Goal: Information Seeking & Learning: Learn about a topic

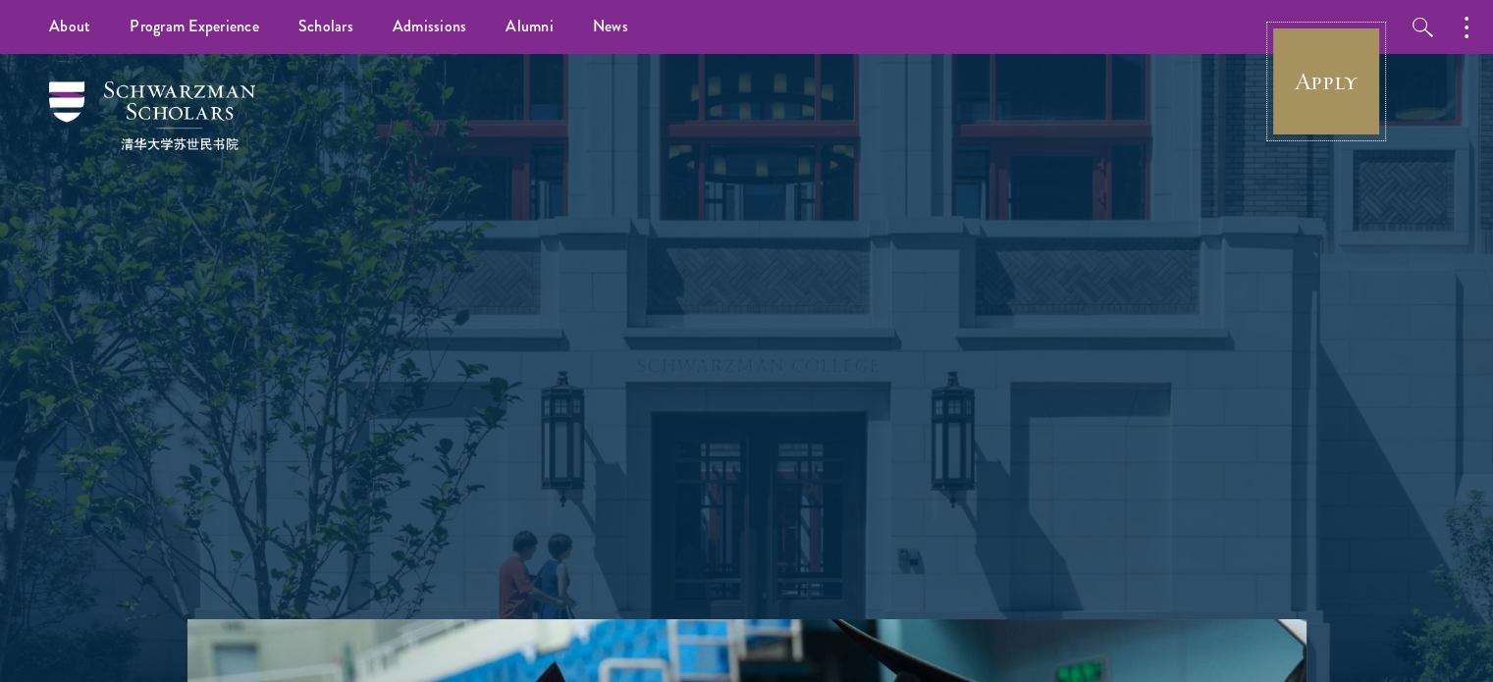
click at [1370, 90] on link "Apply" at bounding box center [1326, 82] width 110 height 110
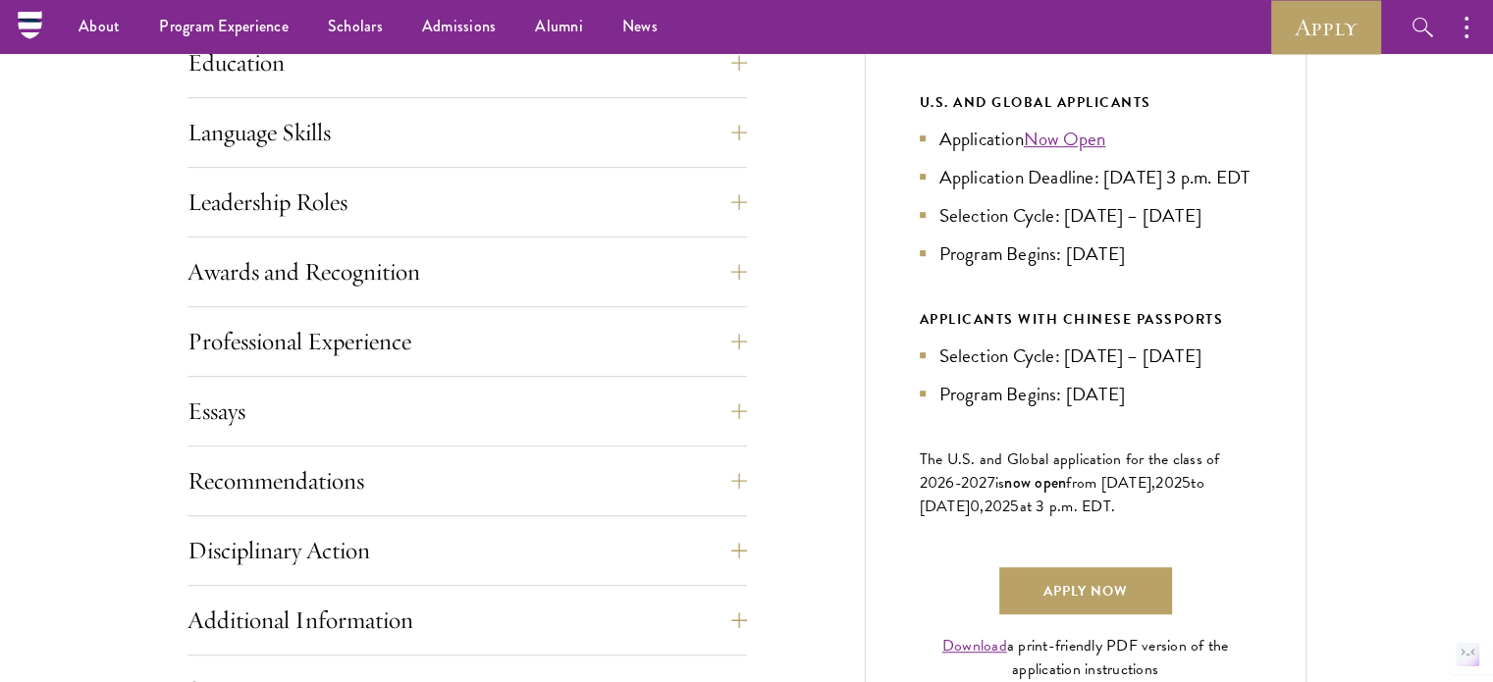
scroll to position [1021, 0]
click at [1035, 494] on span "The U.S. and Global application for the class of 202" at bounding box center [1070, 473] width 300 height 47
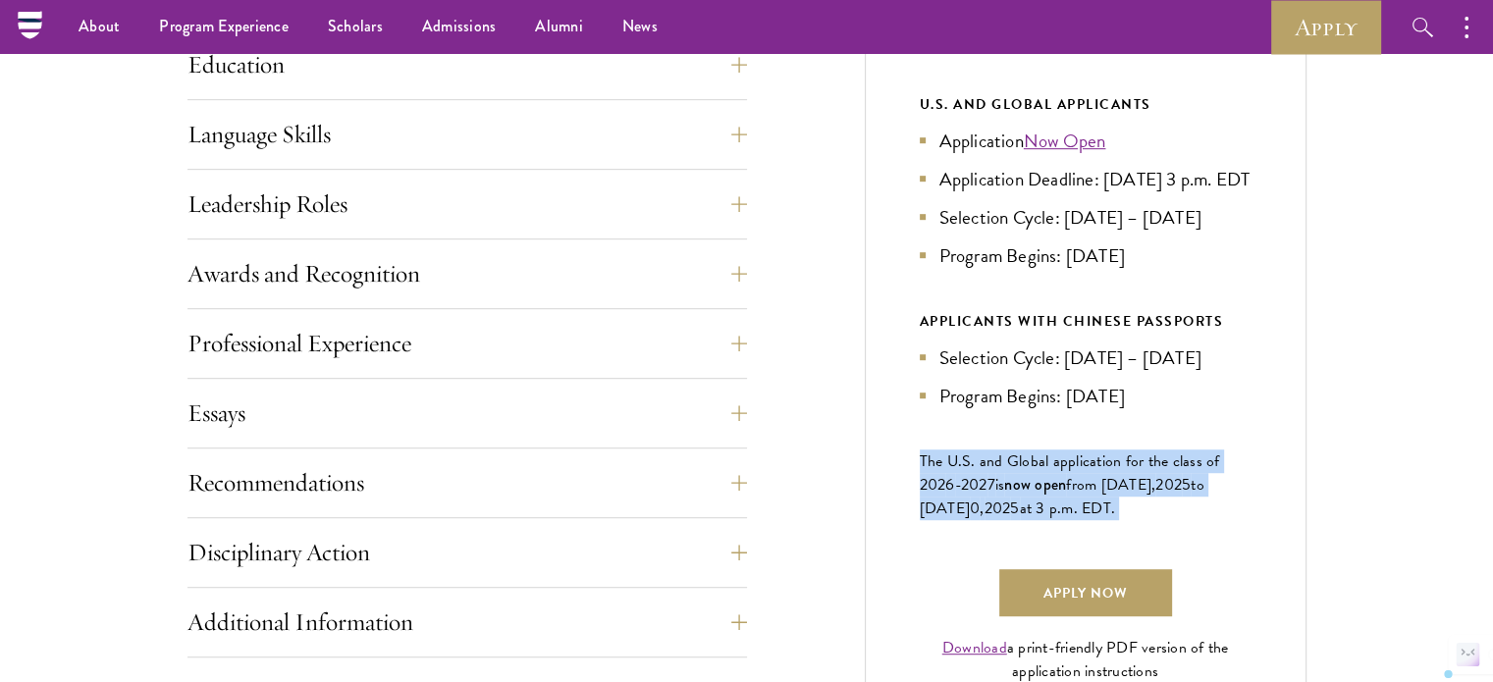
click at [1035, 494] on span "The U.S. and Global application for the class of 202" at bounding box center [1070, 473] width 300 height 47
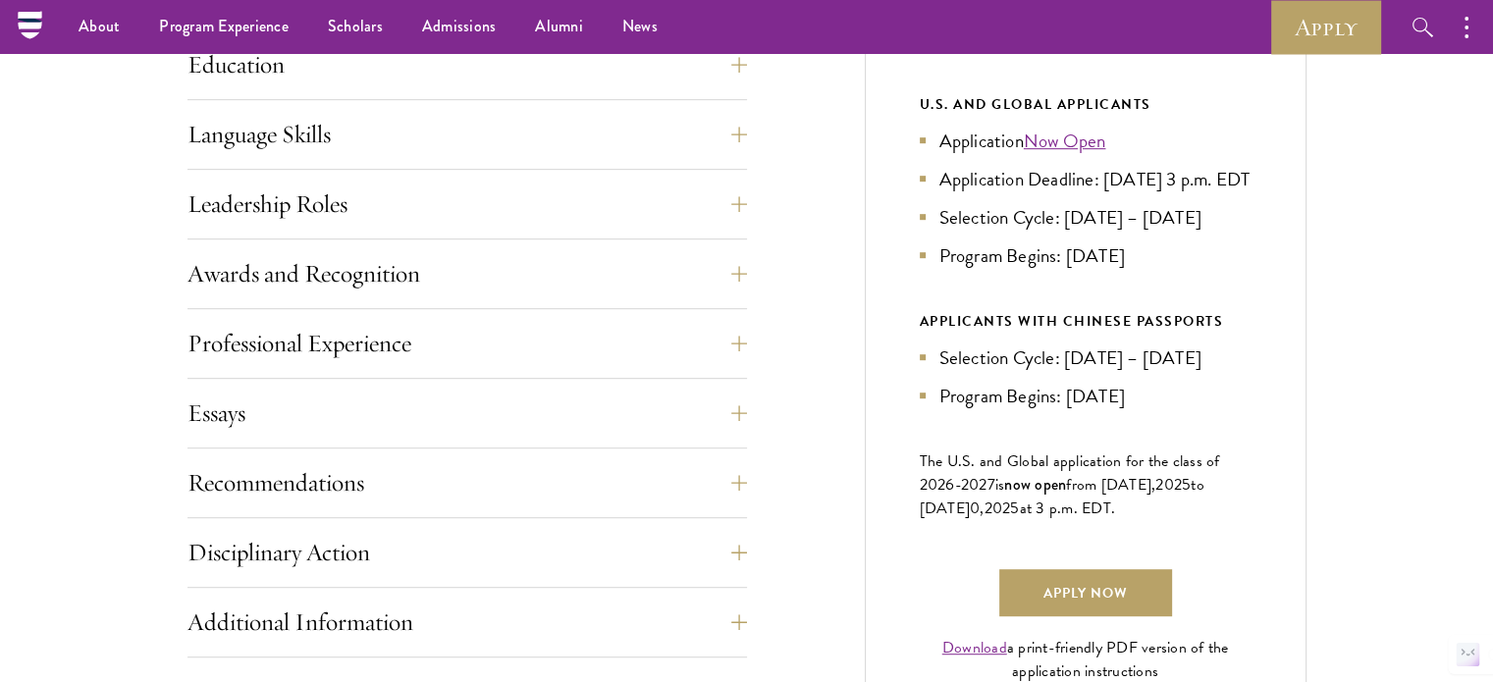
click at [1035, 494] on span "The U.S. and Global application for the class of 202" at bounding box center [1070, 473] width 300 height 47
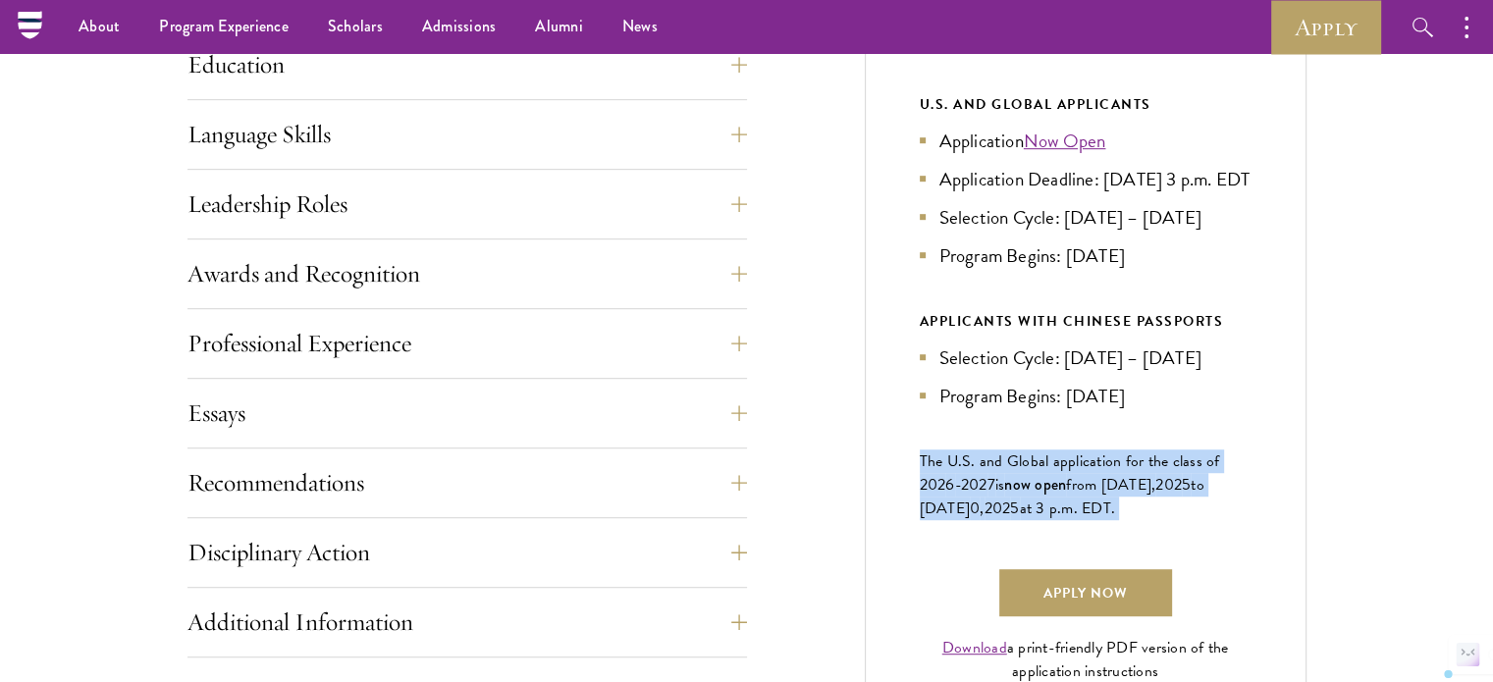
click at [1035, 494] on span "The U.S. and Global application for the class of 202" at bounding box center [1070, 473] width 300 height 47
click at [984, 520] on span "," at bounding box center [982, 509] width 4 height 24
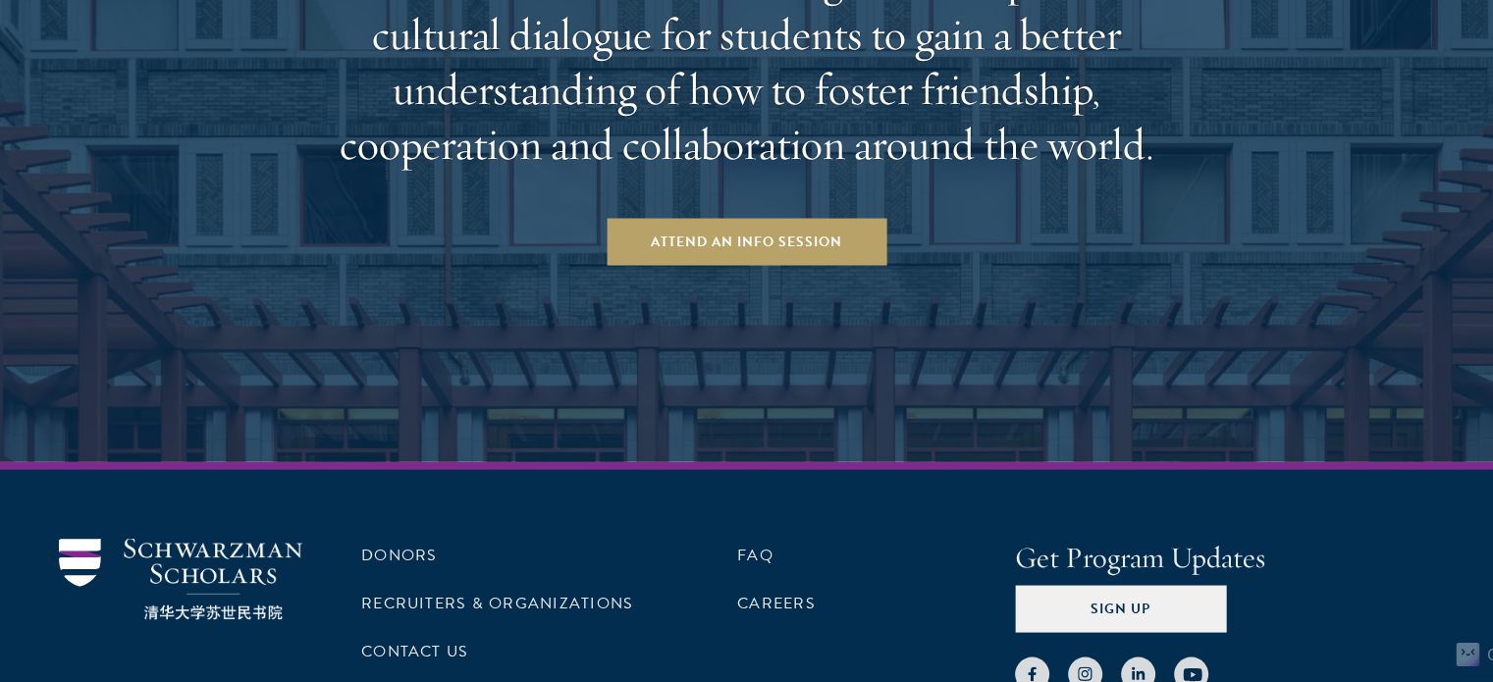
scroll to position [3977, 0]
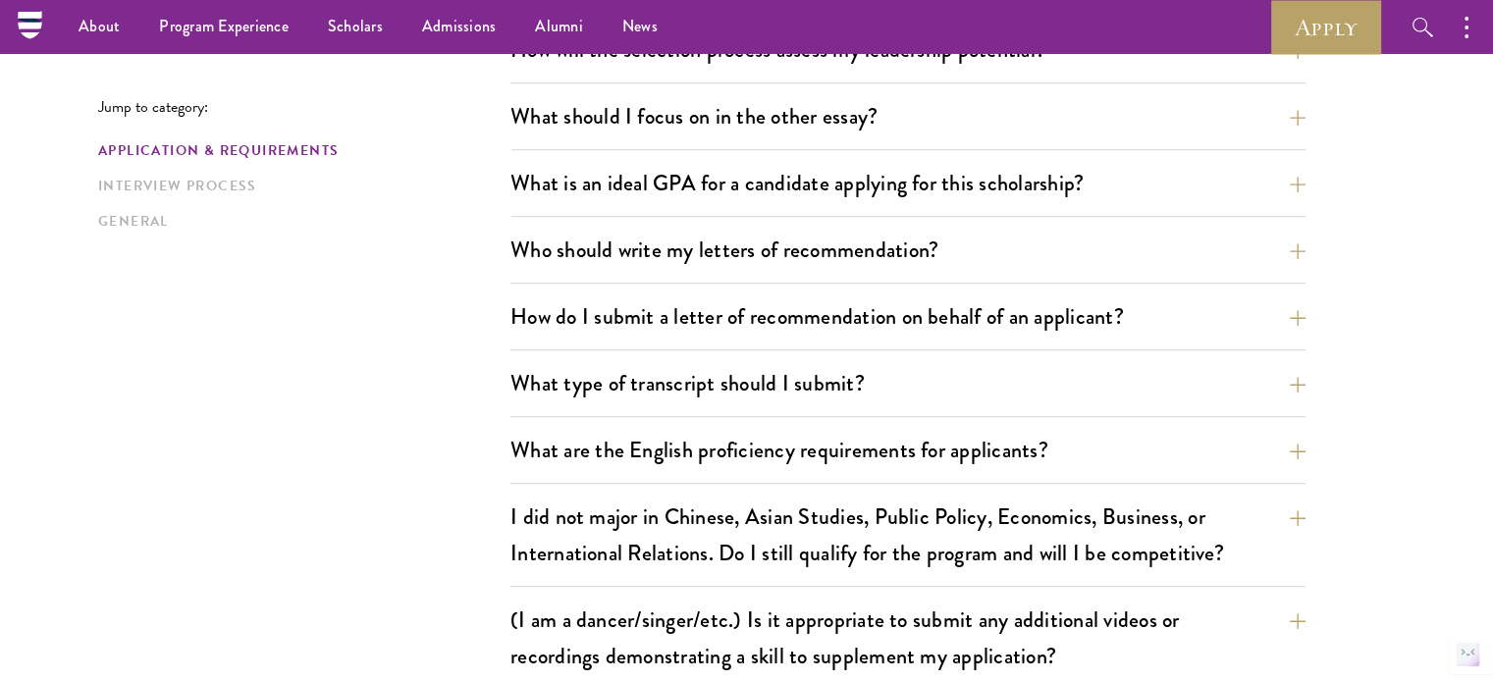
scroll to position [1245, 0]
click at [595, 239] on button "Who should write my letters of recommendation?" at bounding box center [922, 250] width 795 height 44
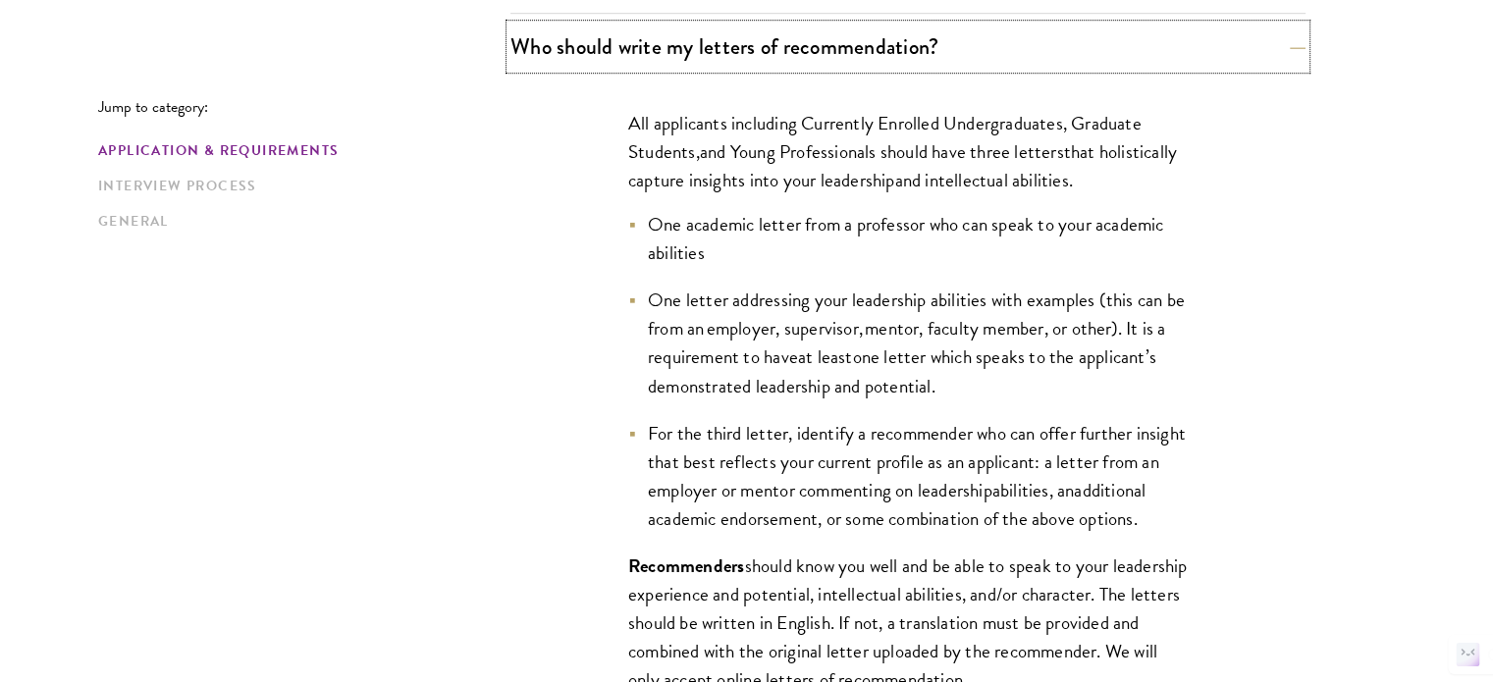
scroll to position [1466, 0]
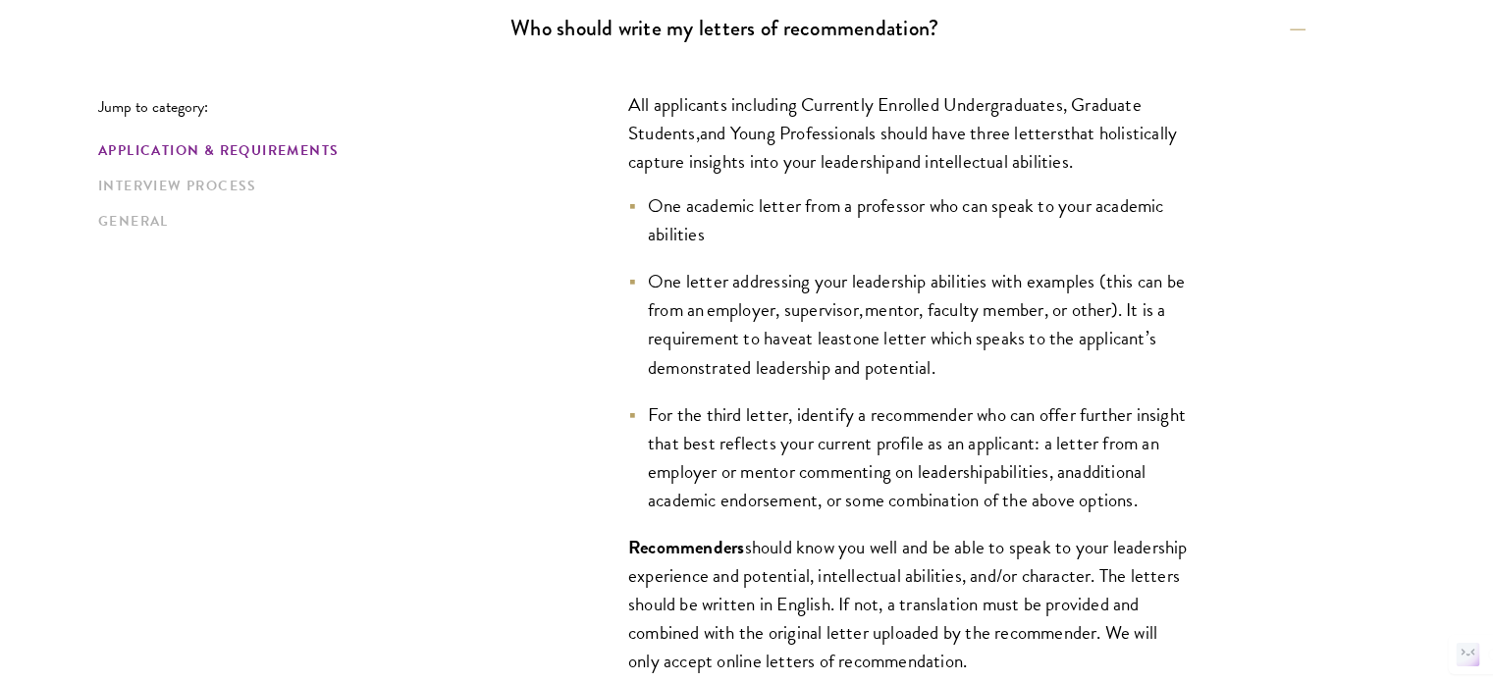
click at [890, 127] on span "and Young Professionals should ha" at bounding box center [824, 133] width 249 height 28
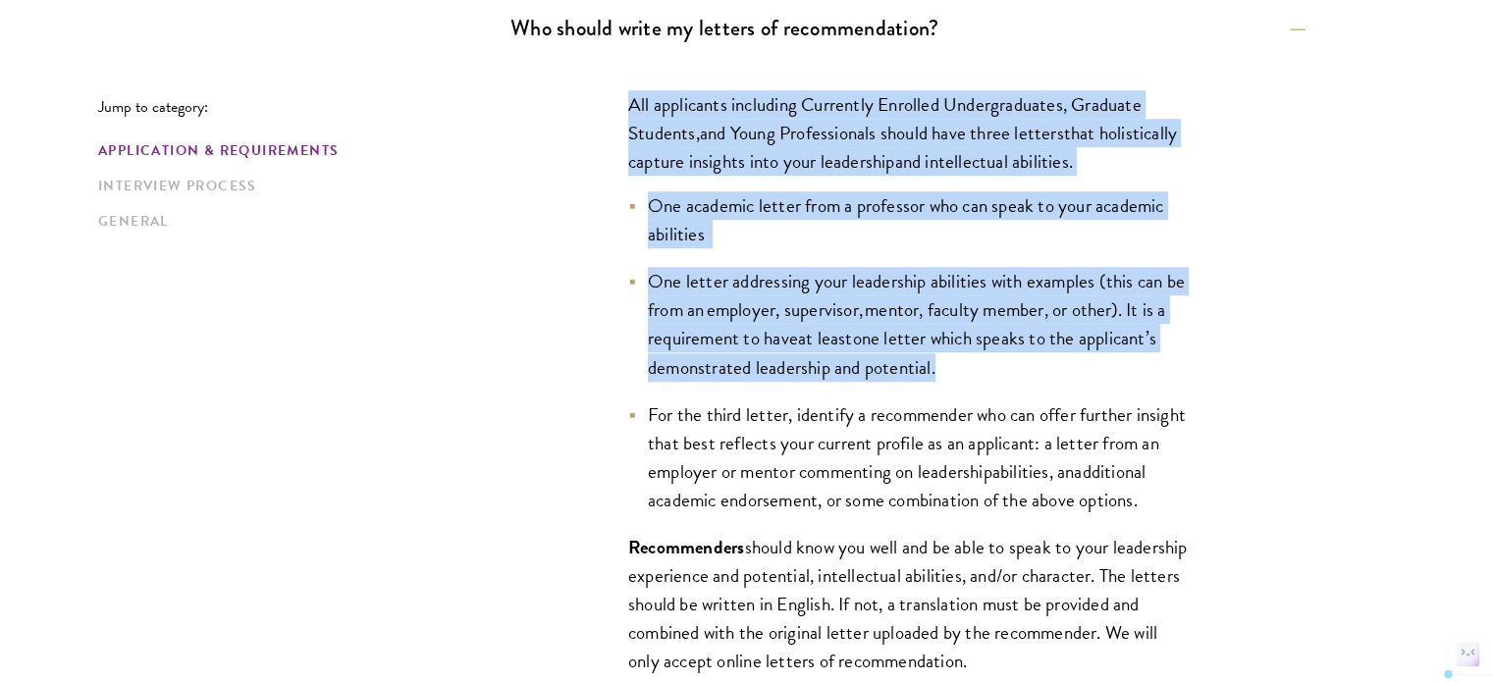
drag, startPoint x: 890, startPoint y: 127, endPoint x: 852, endPoint y: 337, distance: 213.5
click at [852, 337] on div "All applicants including Currently Enrolled Undergraduates, Graduate Students ,…" at bounding box center [907, 488] width 677 height 854
click at [852, 337] on span "at least" at bounding box center [825, 338] width 55 height 28
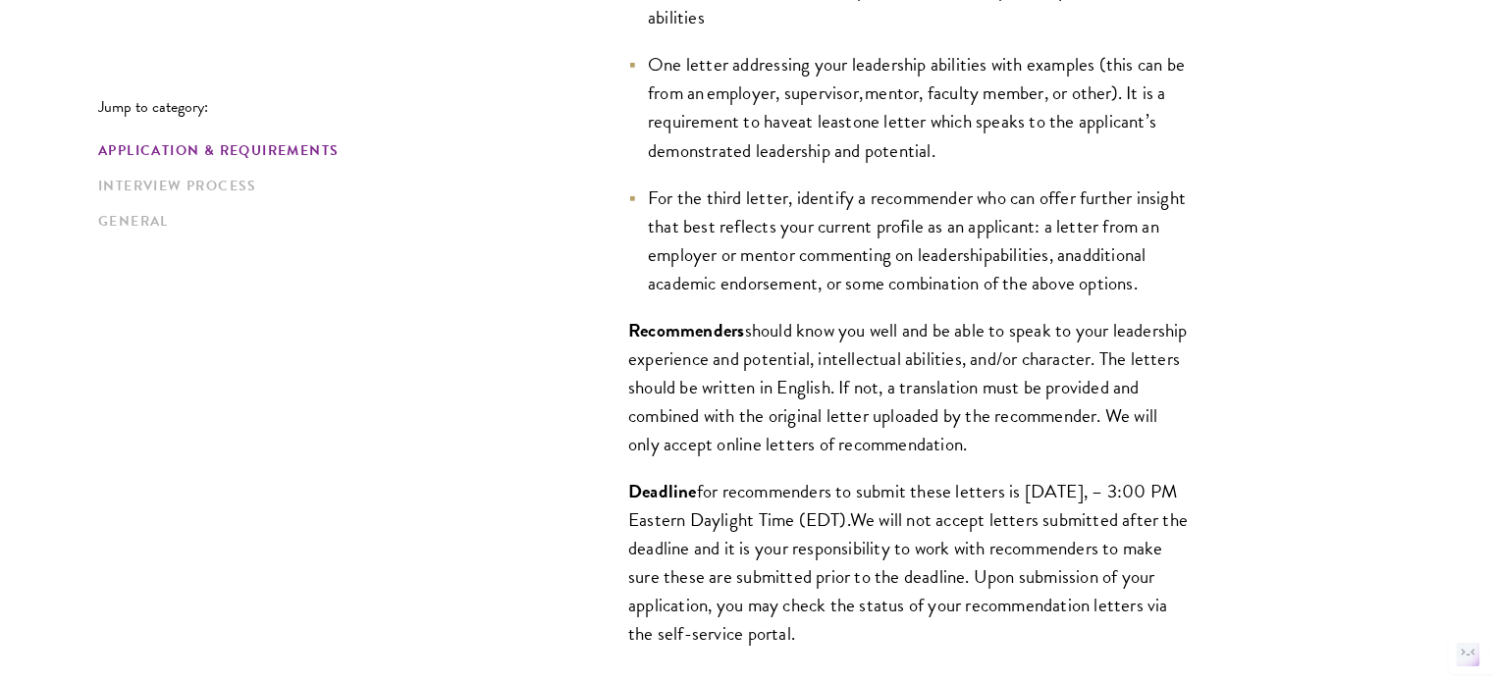
scroll to position [1682, 0]
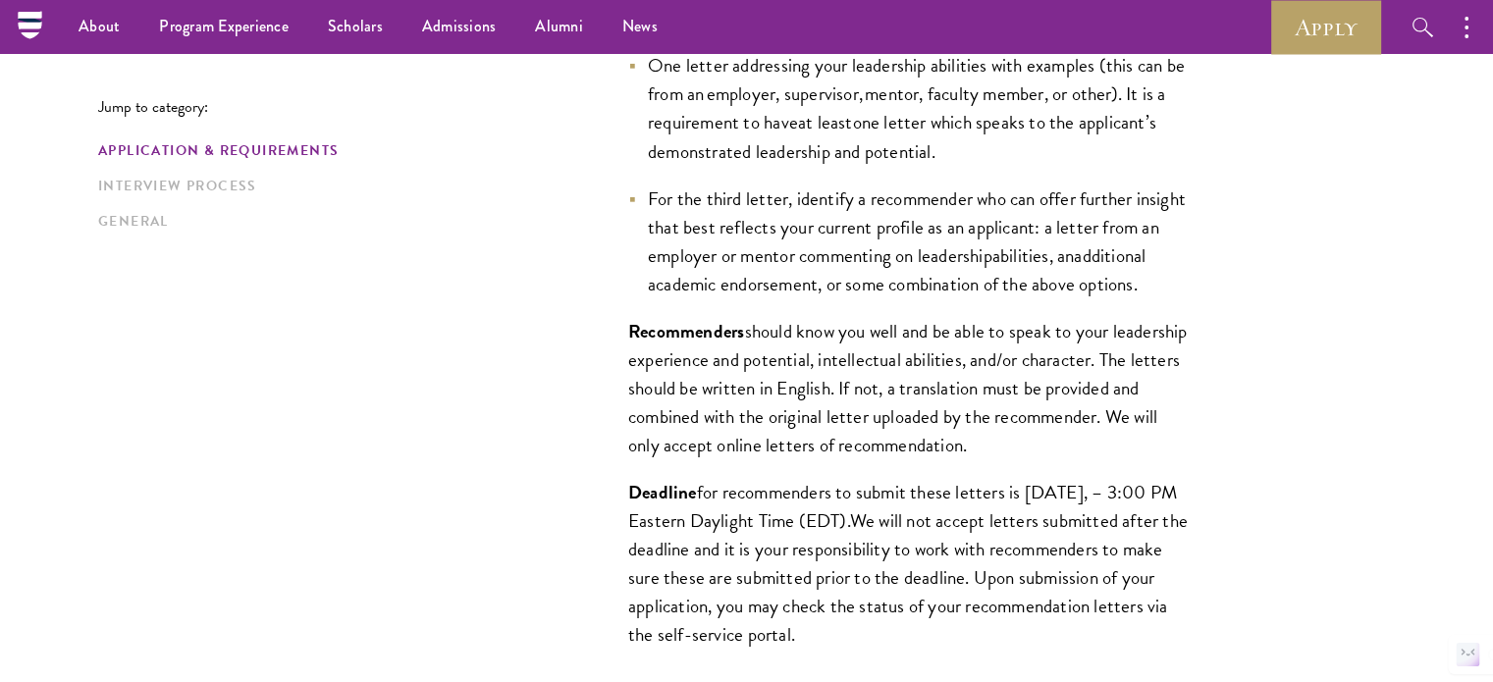
click at [849, 228] on span "For the third letter, identify a recommender who can offer further insight that…" at bounding box center [917, 227] width 538 height 85
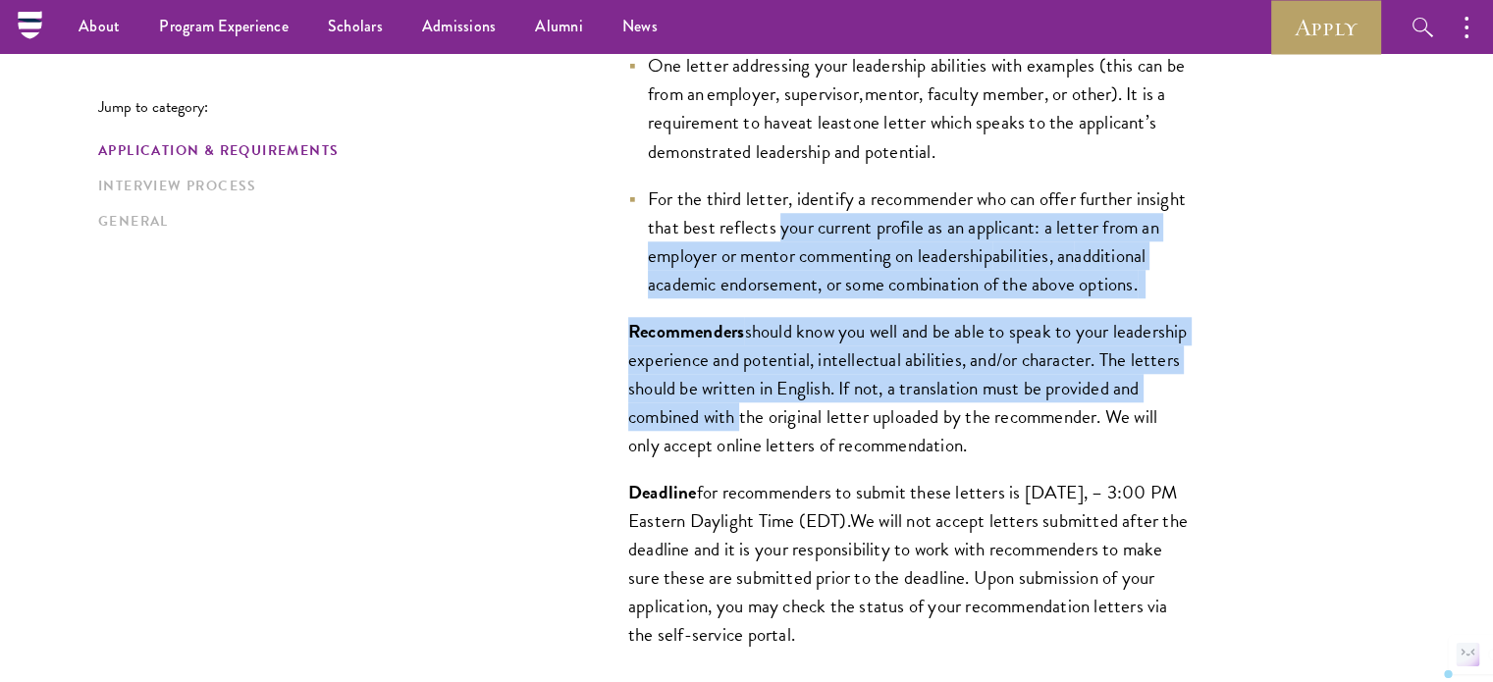
drag, startPoint x: 849, startPoint y: 228, endPoint x: 825, endPoint y: 445, distance: 218.3
click at [825, 445] on div "All applicants including Currently Enrolled Undergraduates, Graduate Students ,…" at bounding box center [907, 272] width 677 height 854
click at [825, 445] on span "should know you well and be able to speak to your leadership experience and pot…" at bounding box center [907, 388] width 559 height 142
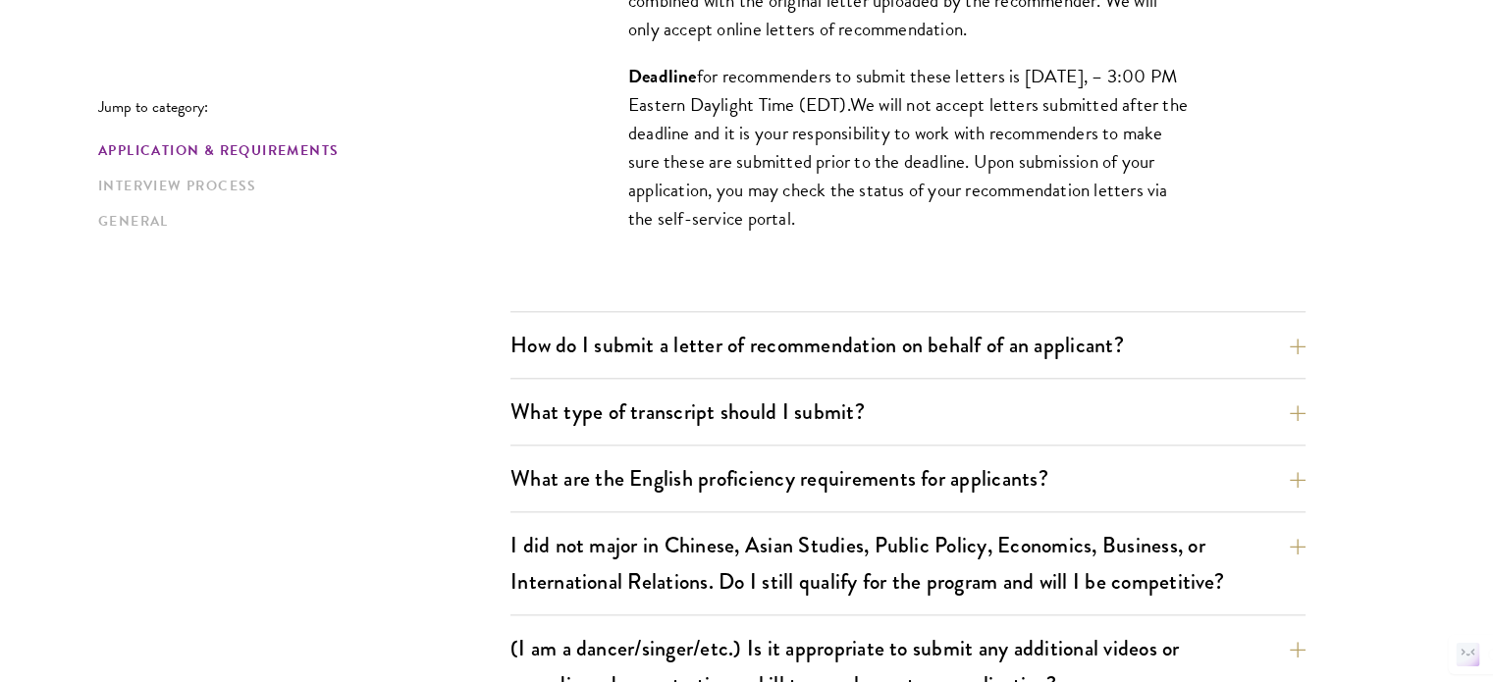
scroll to position [2097, 0]
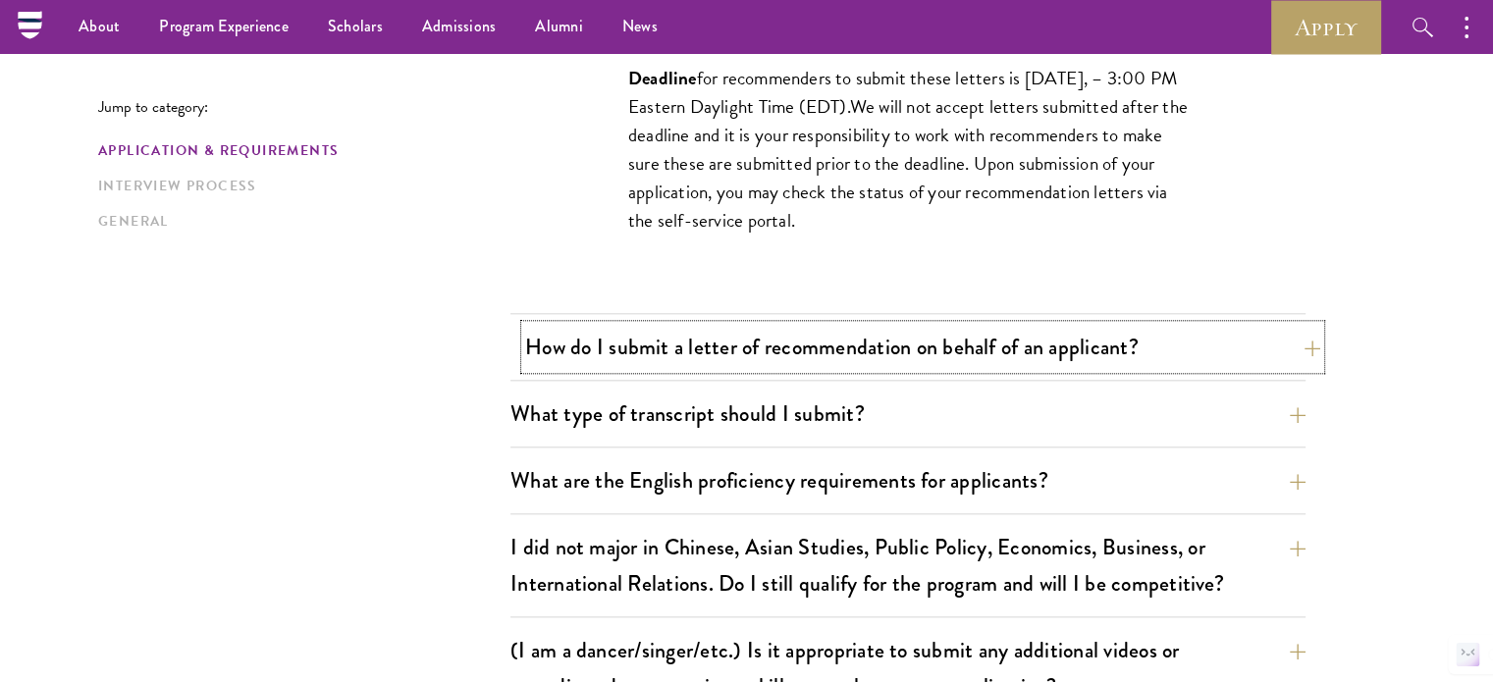
click at [823, 332] on button "How do I submit a letter of recommendation on behalf of an applicant?" at bounding box center [922, 347] width 795 height 44
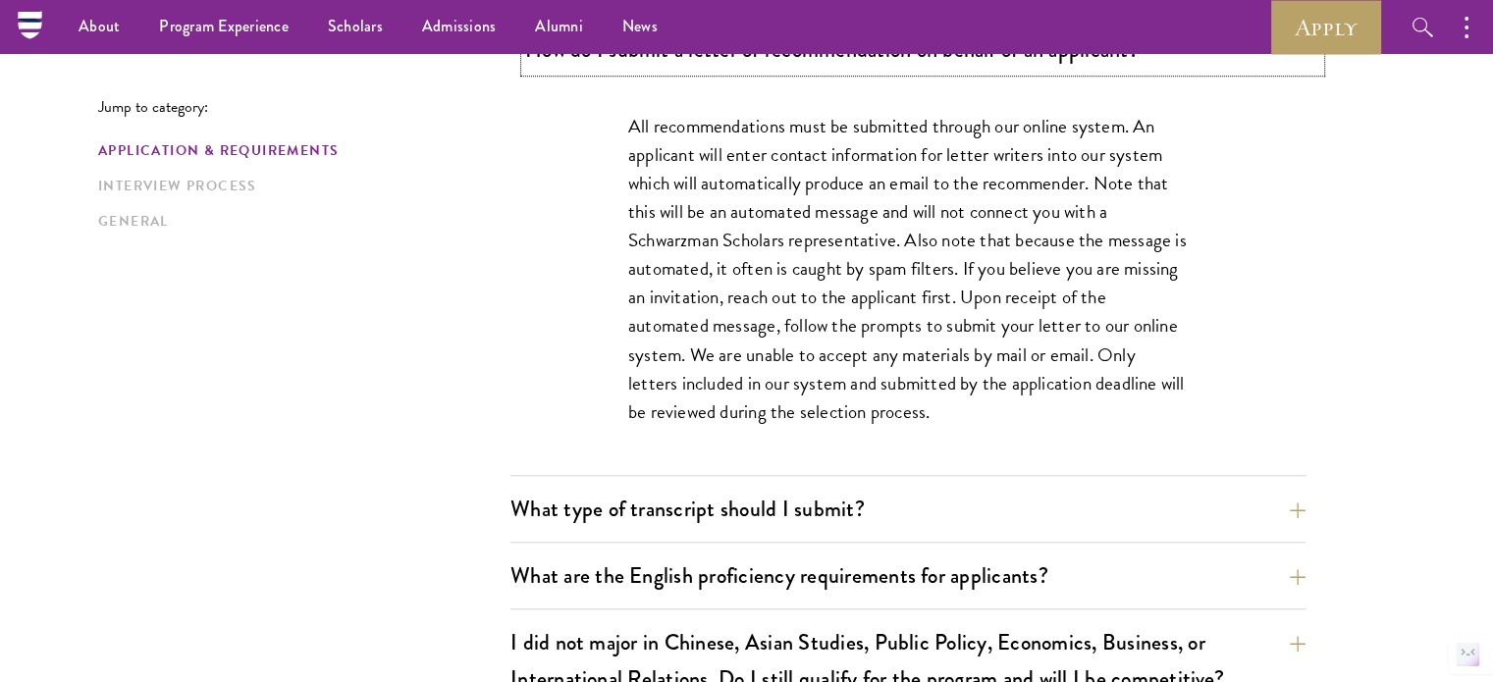
scroll to position [1432, 0]
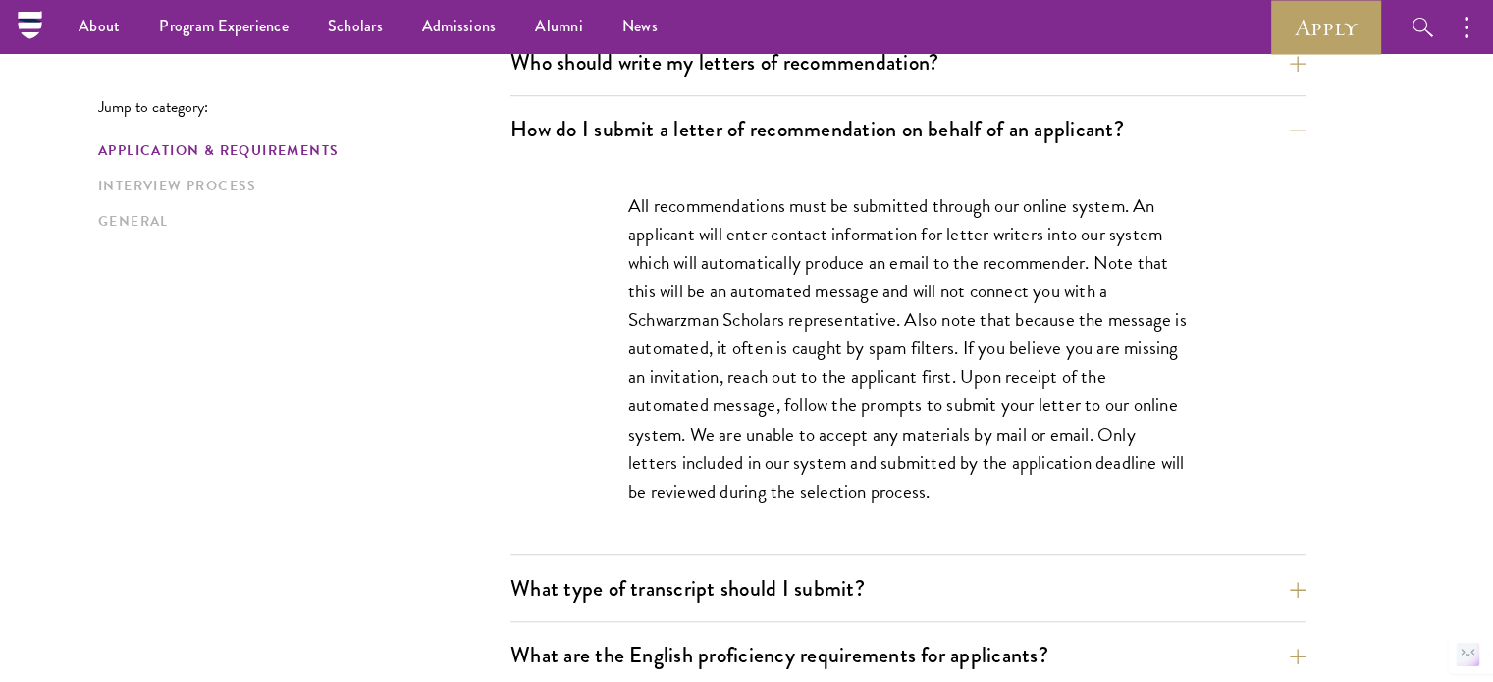
click at [870, 211] on p "All recommendations must be submitted through our online system. An applicant w…" at bounding box center [907, 348] width 559 height 314
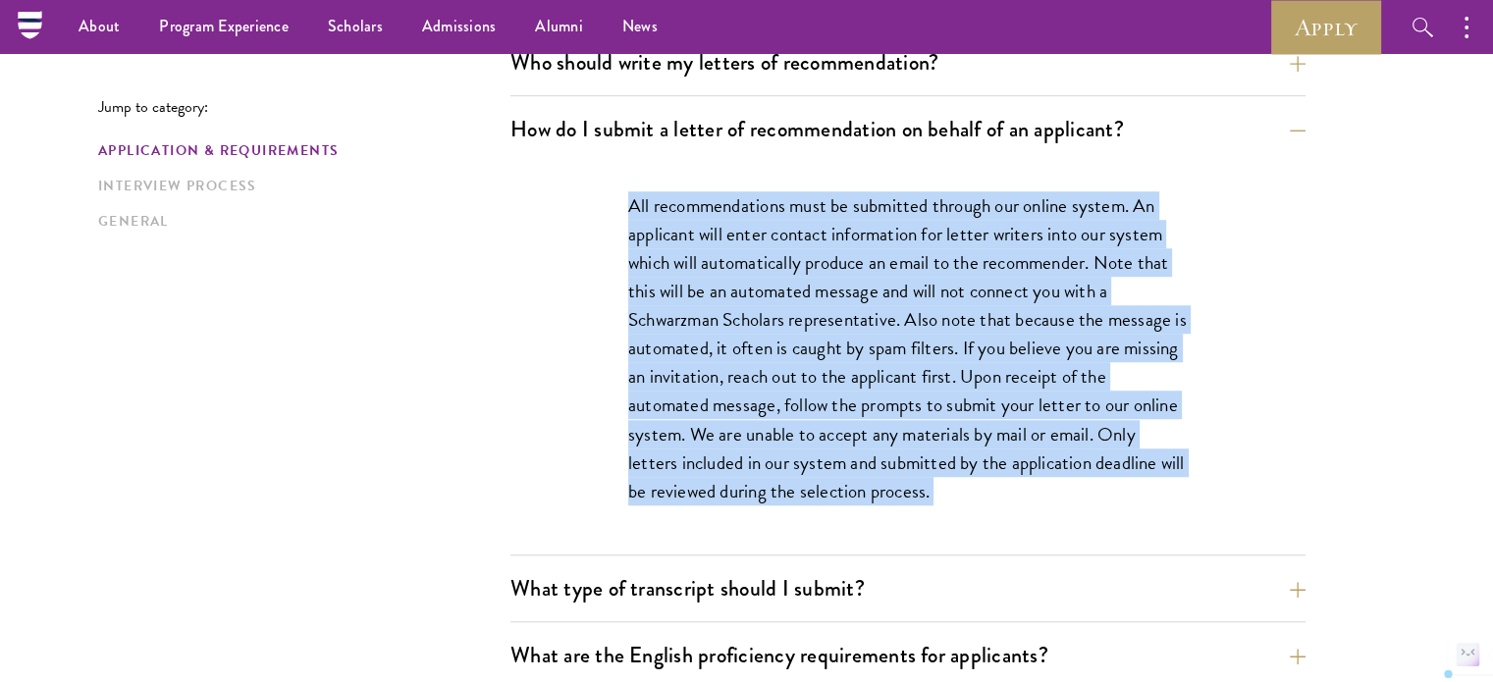
click at [870, 211] on p "All recommendations must be submitted through our online system. An applicant w…" at bounding box center [907, 348] width 559 height 314
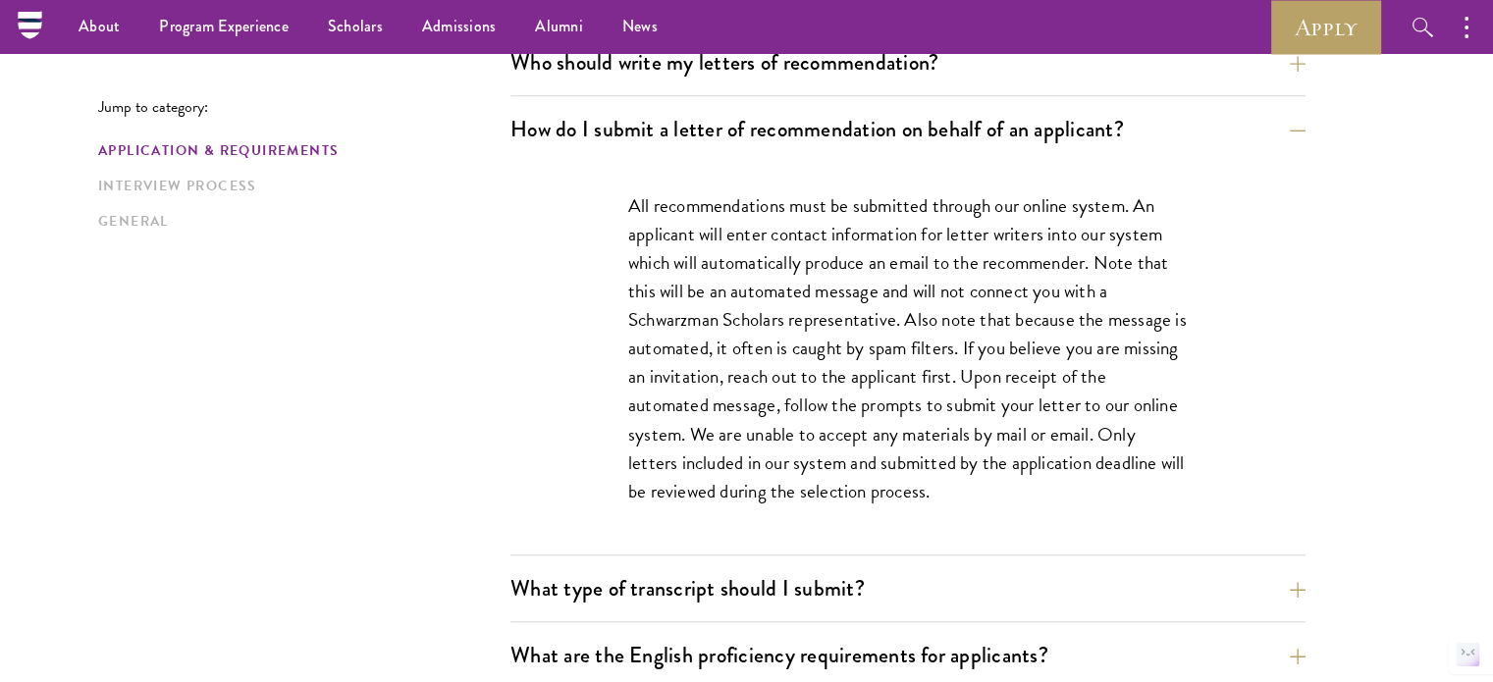
click at [841, 256] on p "All recommendations must be submitted through our online system. An applicant w…" at bounding box center [907, 348] width 559 height 314
click at [824, 297] on p "All recommendations must be submitted through our online system. An applicant w…" at bounding box center [907, 348] width 559 height 314
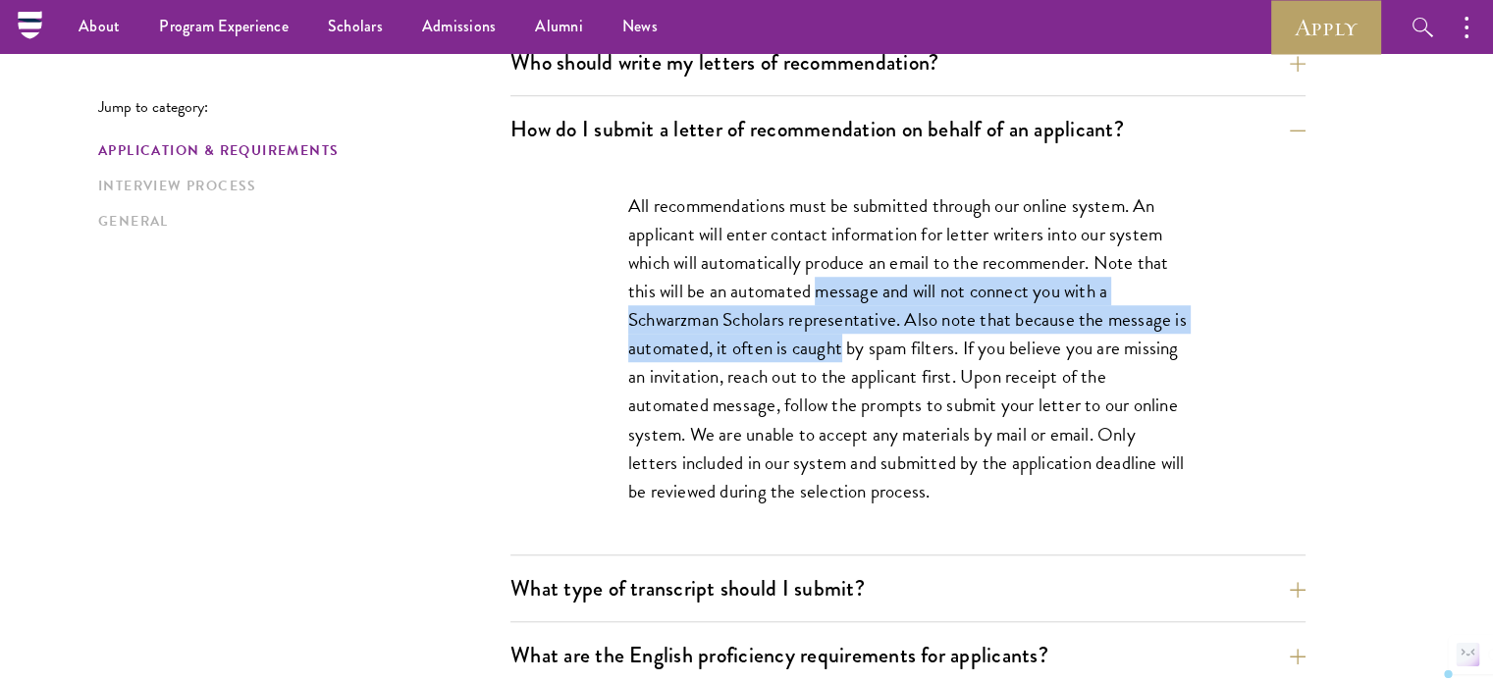
drag, startPoint x: 824, startPoint y: 297, endPoint x: 816, endPoint y: 344, distance: 46.8
click at [816, 344] on p "All recommendations must be submitted through our online system. An applicant w…" at bounding box center [907, 348] width 559 height 314
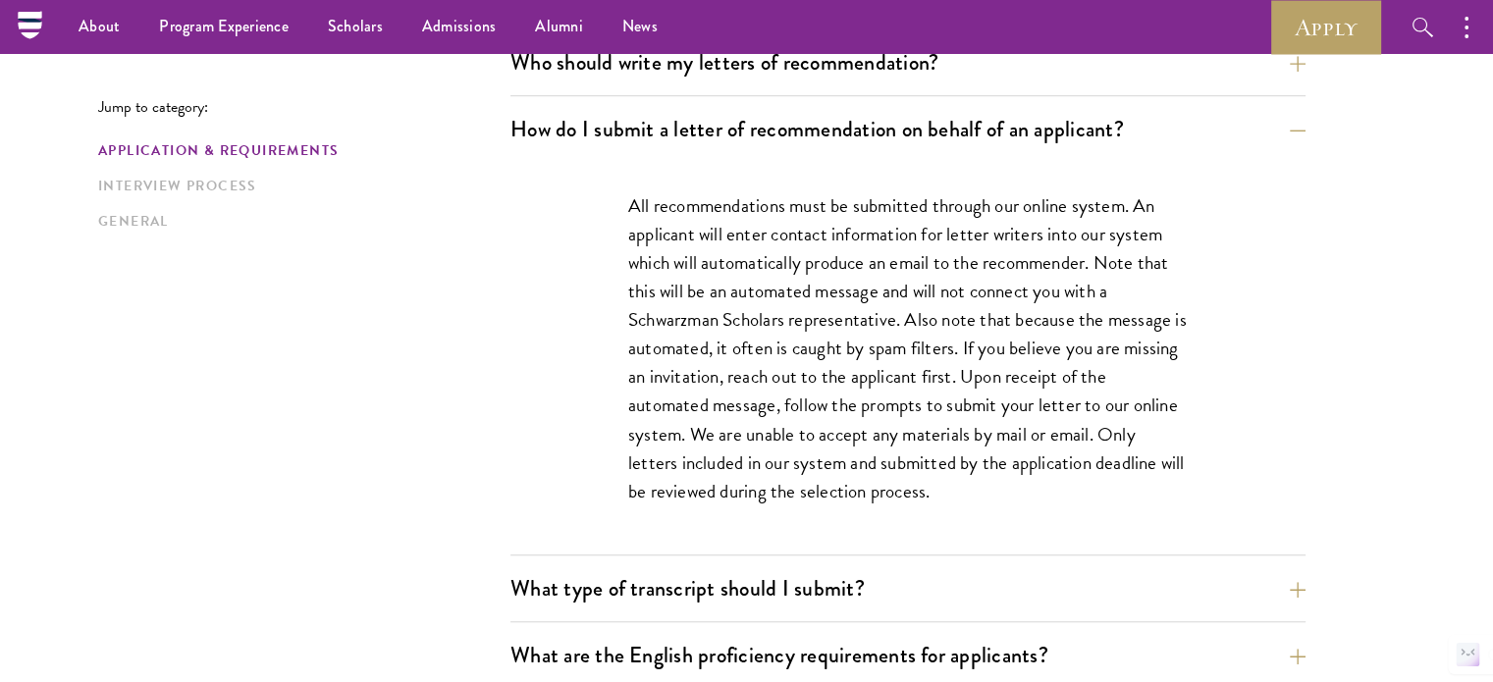
click at [827, 382] on p "All recommendations must be submitted through our online system. An applicant w…" at bounding box center [907, 348] width 559 height 314
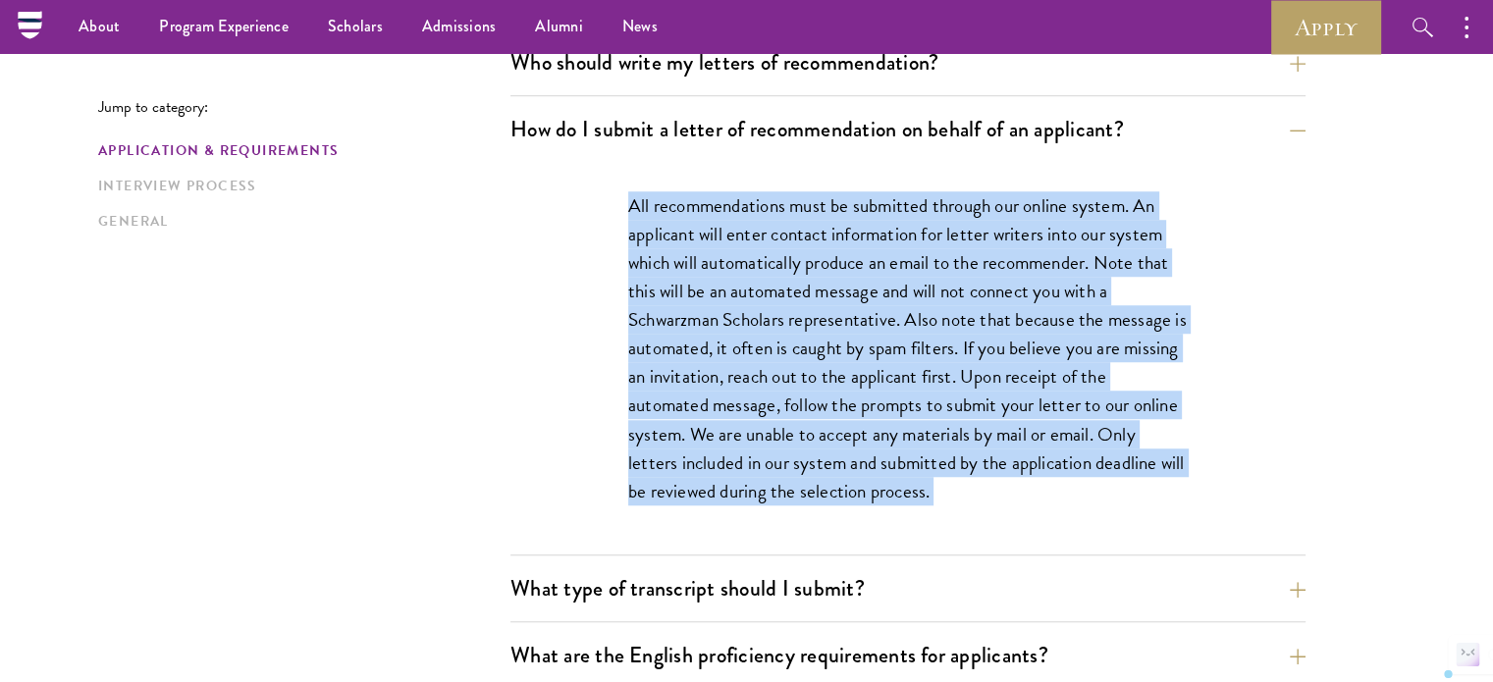
drag, startPoint x: 827, startPoint y: 382, endPoint x: 819, endPoint y: 425, distance: 44.1
click at [819, 425] on p "All recommendations must be submitted through our online system. An applicant w…" at bounding box center [907, 348] width 559 height 314
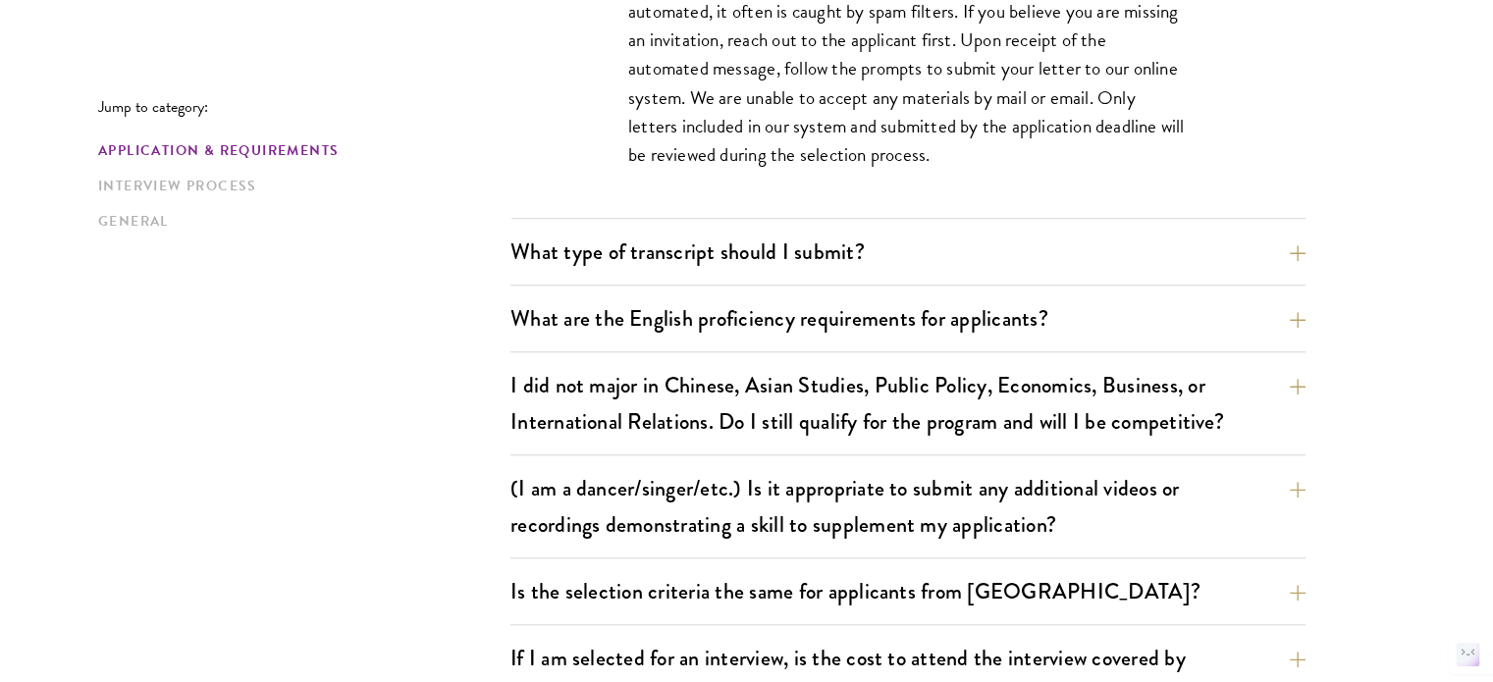
scroll to position [1770, 0]
click at [820, 259] on button "What type of transcript should I submit?" at bounding box center [922, 251] width 795 height 44
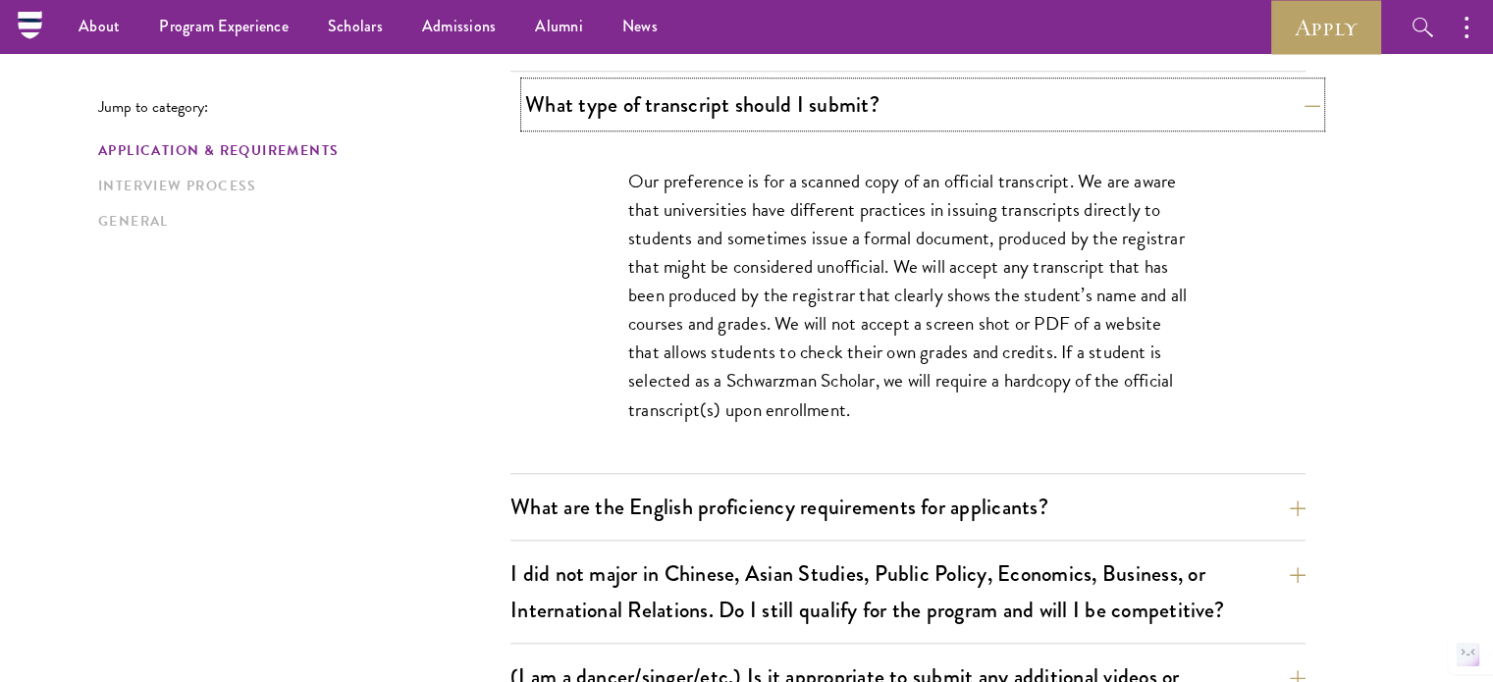
scroll to position [1525, 0]
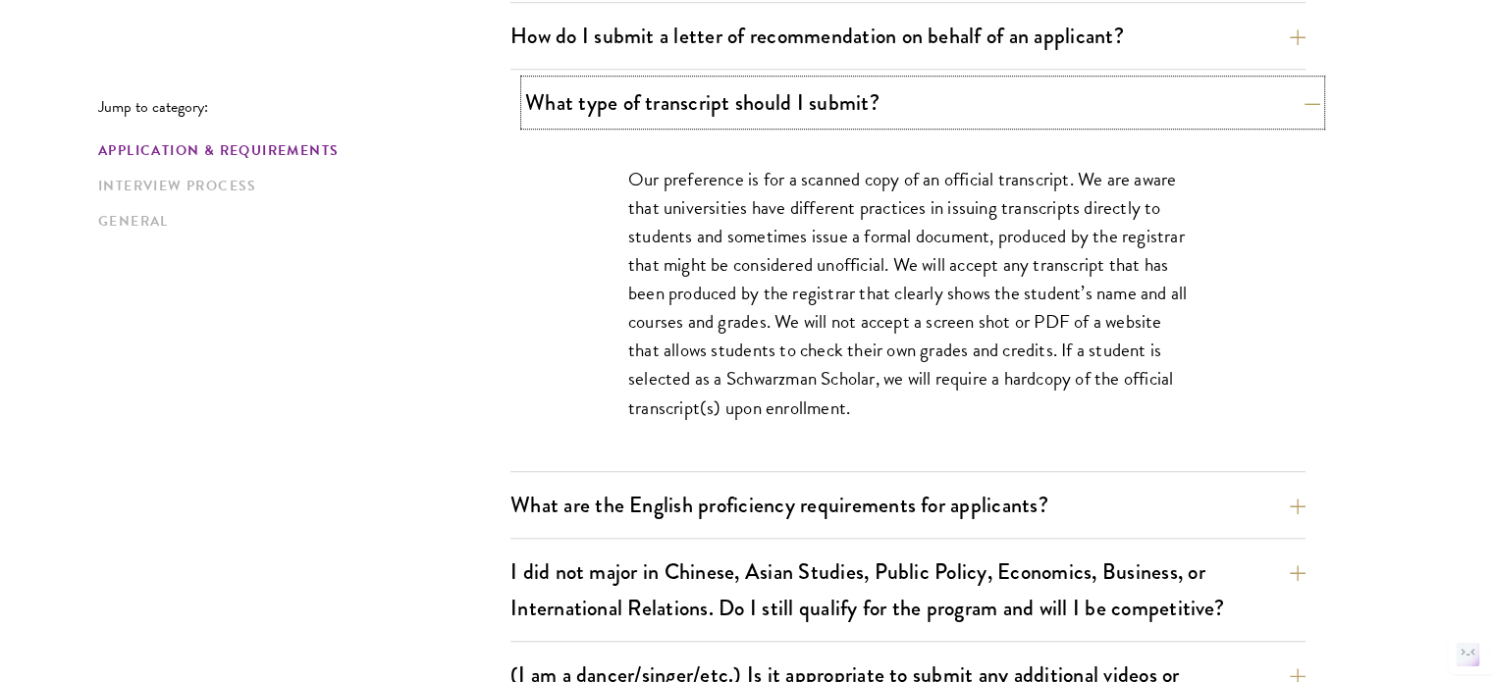
click at [799, 113] on button "What type of transcript should I submit?" at bounding box center [922, 102] width 795 height 44
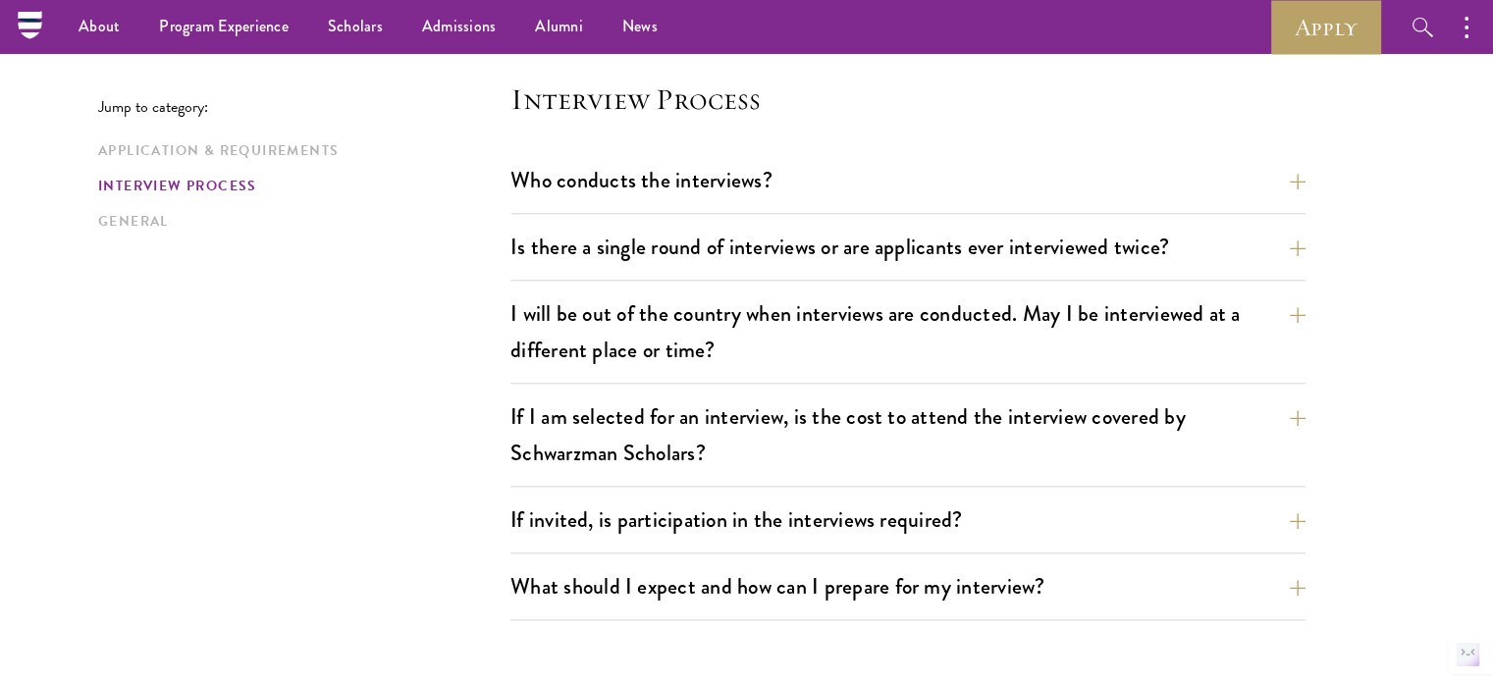
scroll to position [2203, 0]
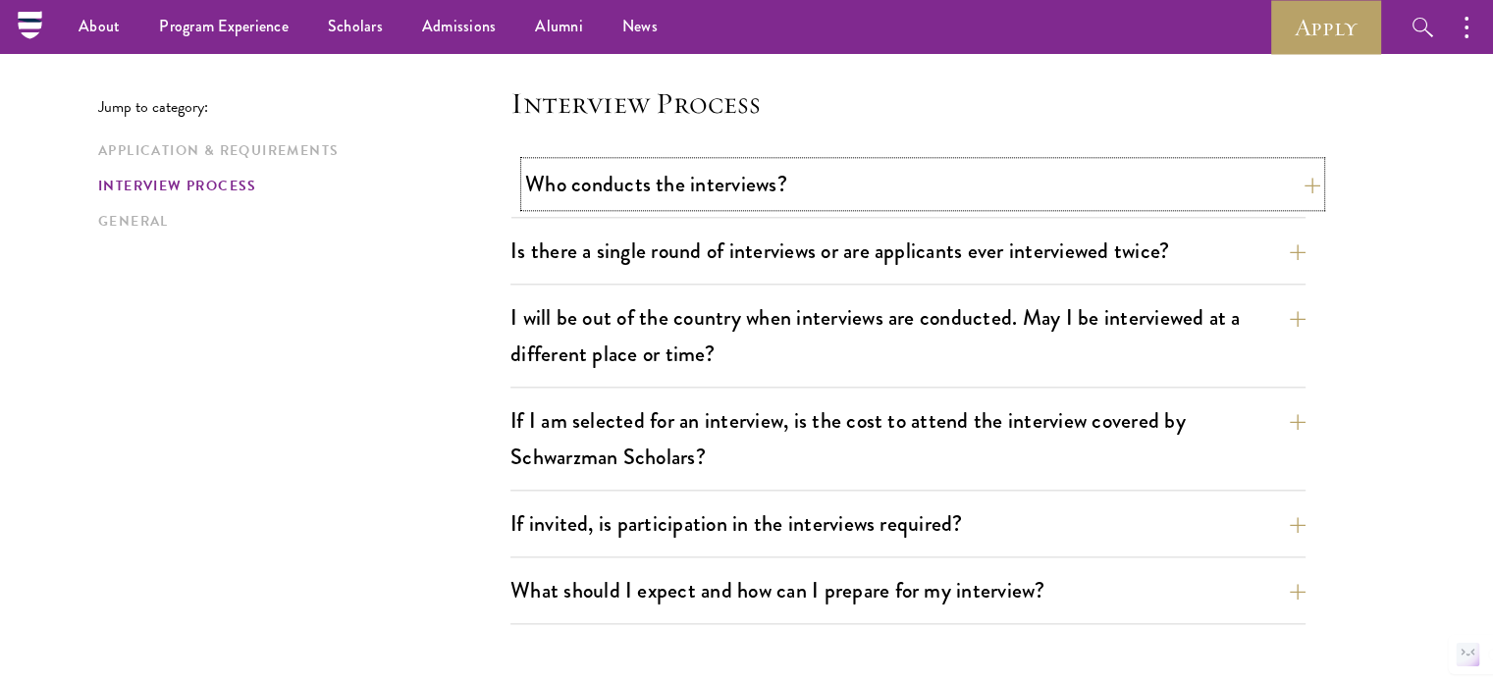
click at [825, 191] on button "Who conducts the interviews?" at bounding box center [922, 184] width 795 height 44
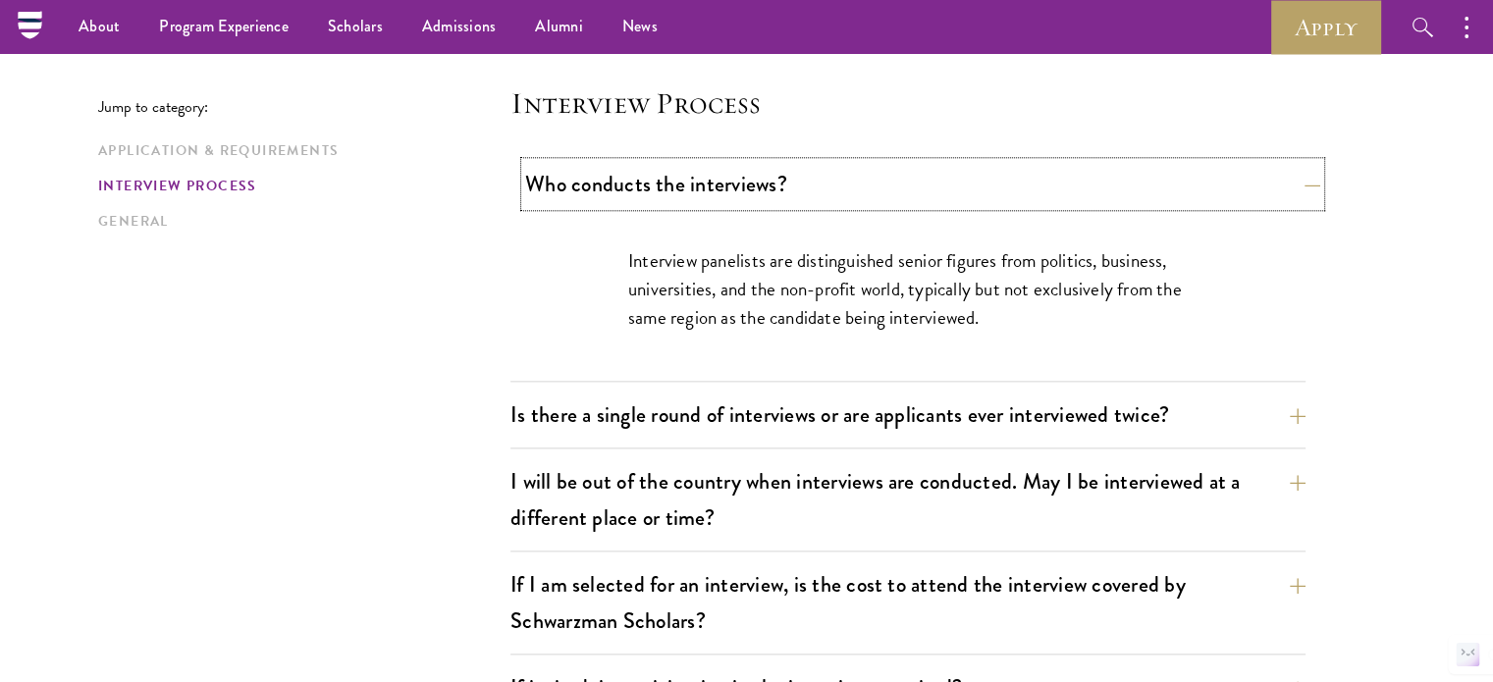
click at [825, 191] on button "Who conducts the interviews?" at bounding box center [922, 184] width 795 height 44
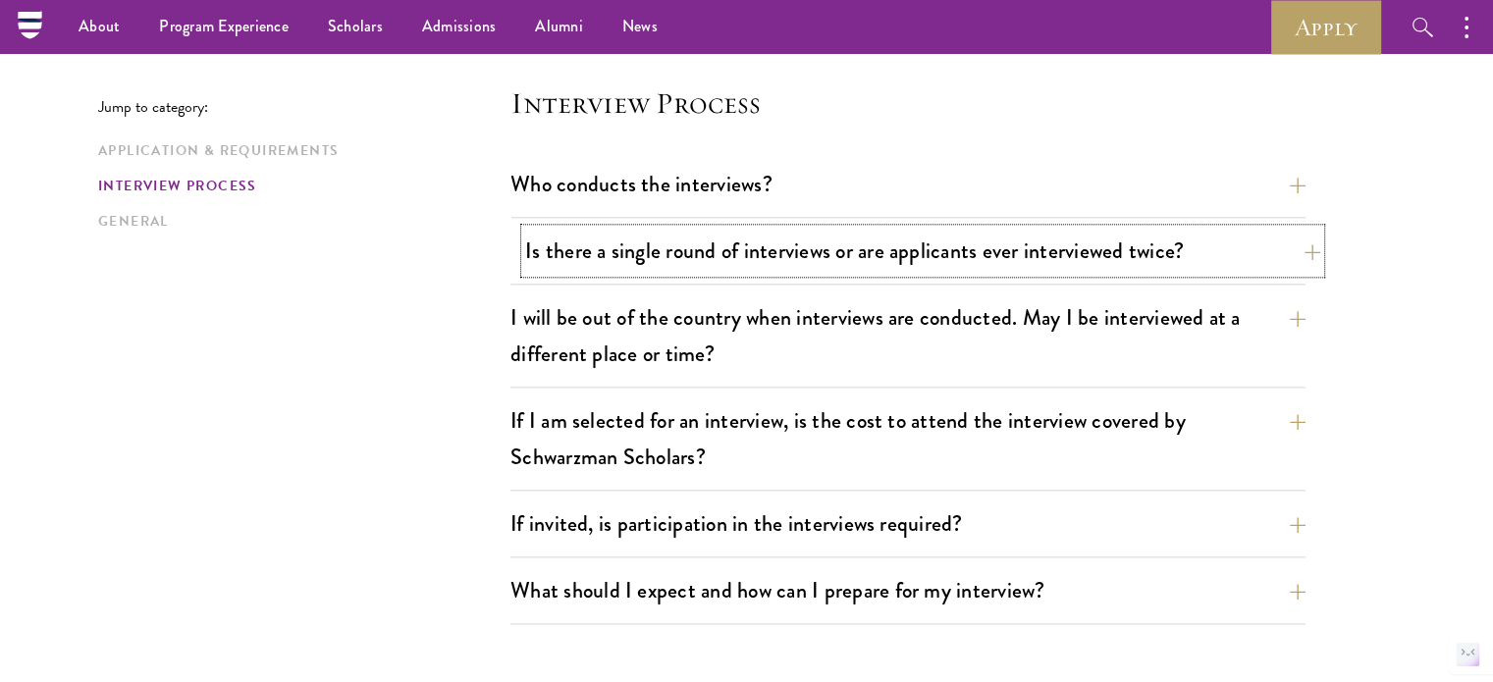
click at [805, 236] on button "Is there a single round of interviews or are applicants ever interviewed twice?" at bounding box center [922, 251] width 795 height 44
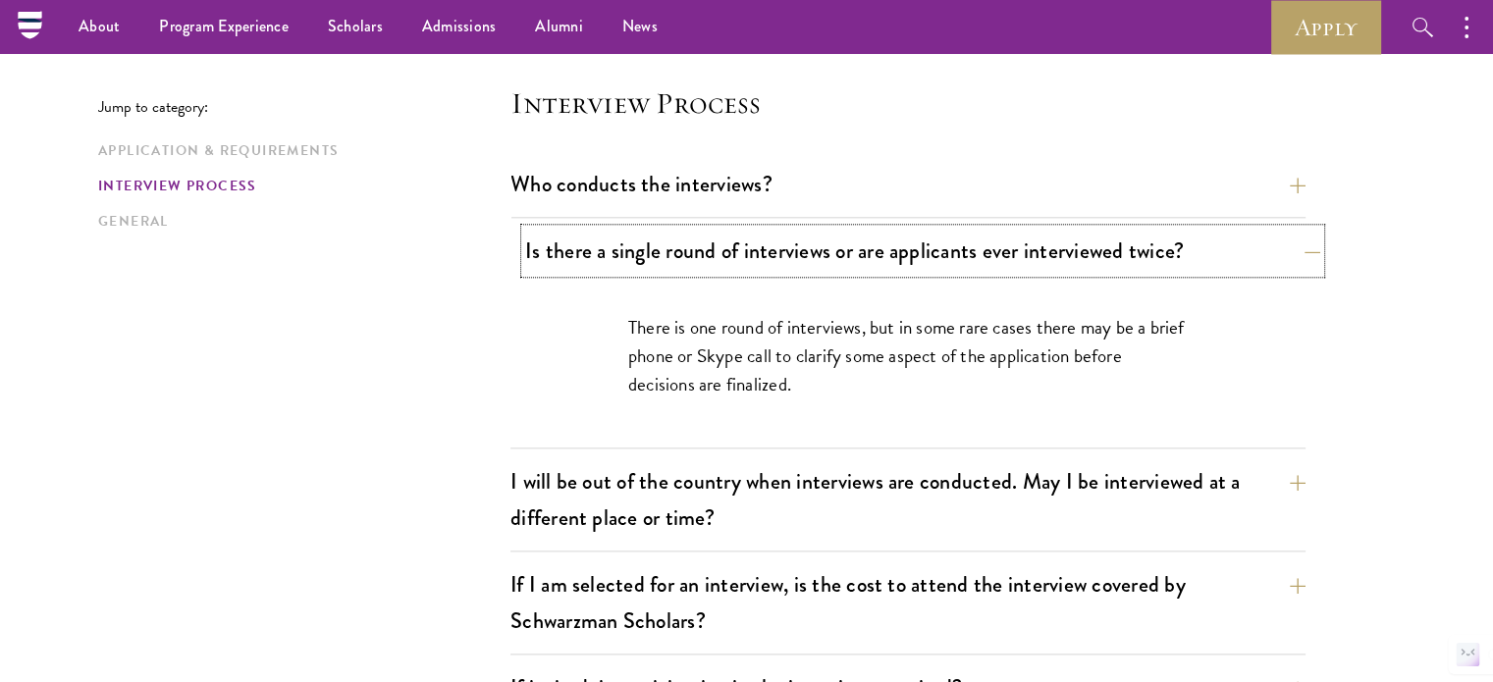
click at [805, 236] on button "Is there a single round of interviews or are applicants ever interviewed twice?" at bounding box center [922, 251] width 795 height 44
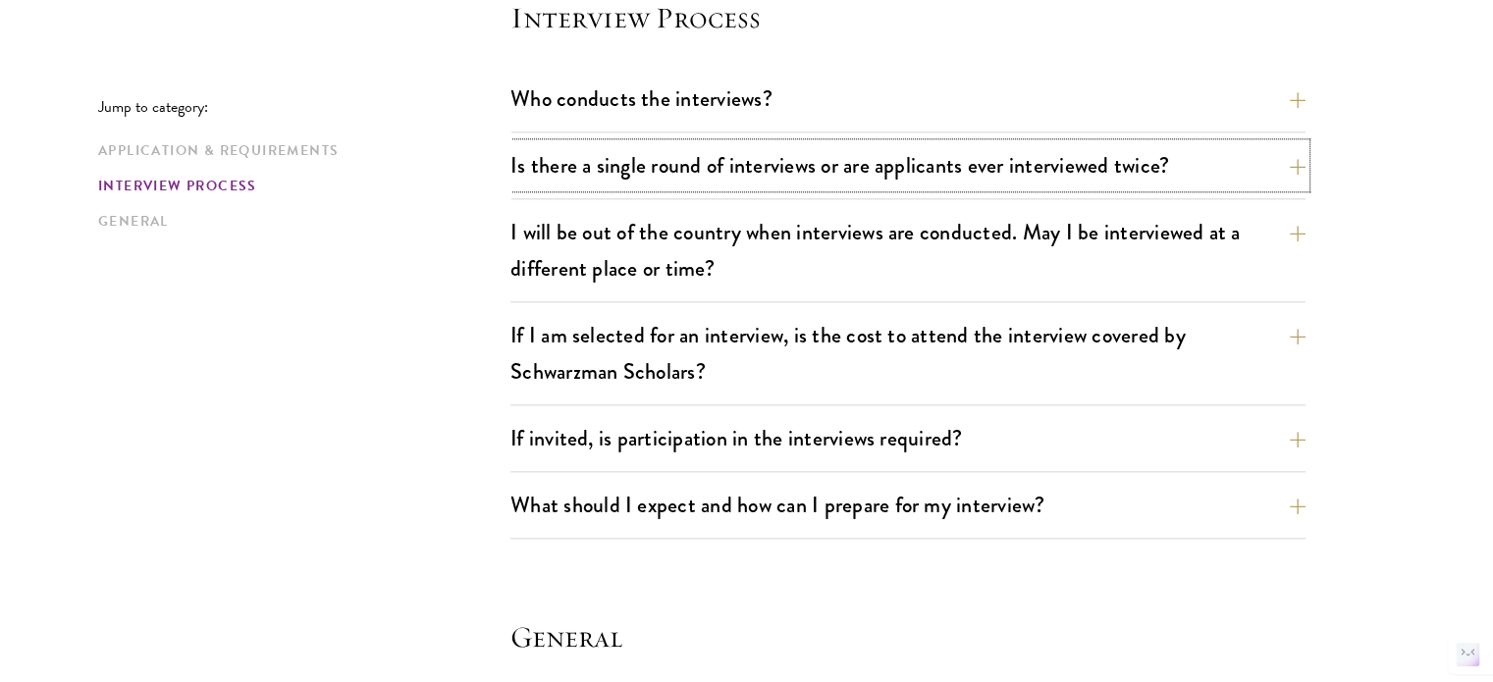
scroll to position [2339, 0]
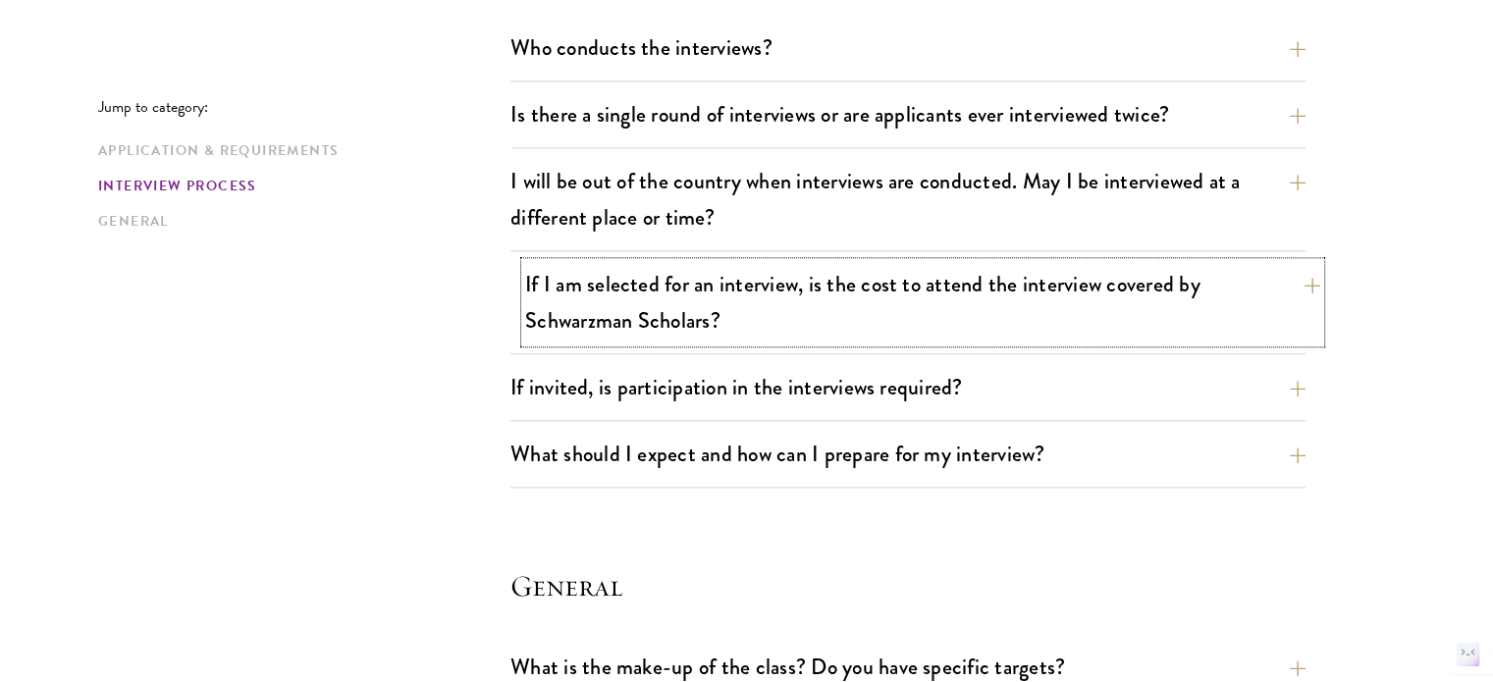
click at [781, 288] on button "If I am selected for an interview, is the cost to attend the interview covered …" at bounding box center [922, 302] width 795 height 80
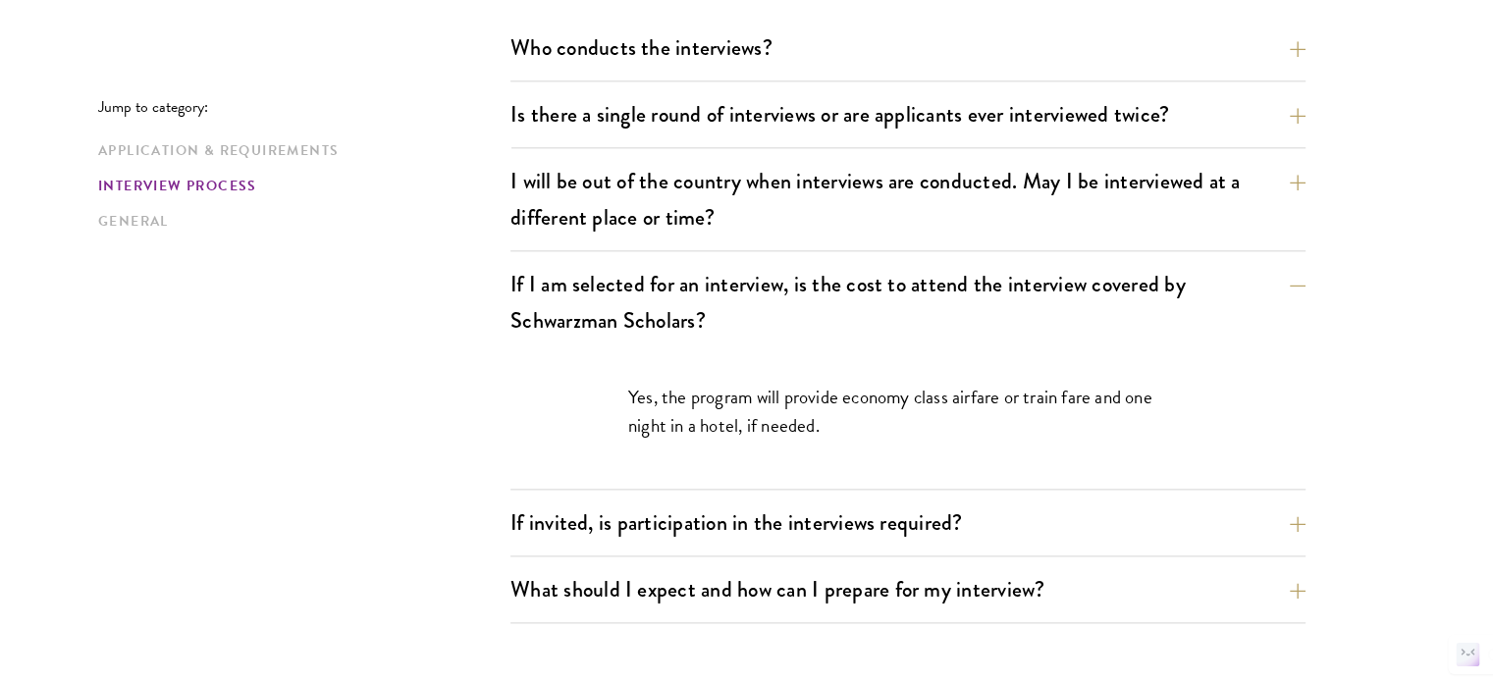
click at [750, 394] on p "Yes, the program will provide economy class airfare or train fare and one night…" at bounding box center [907, 411] width 559 height 57
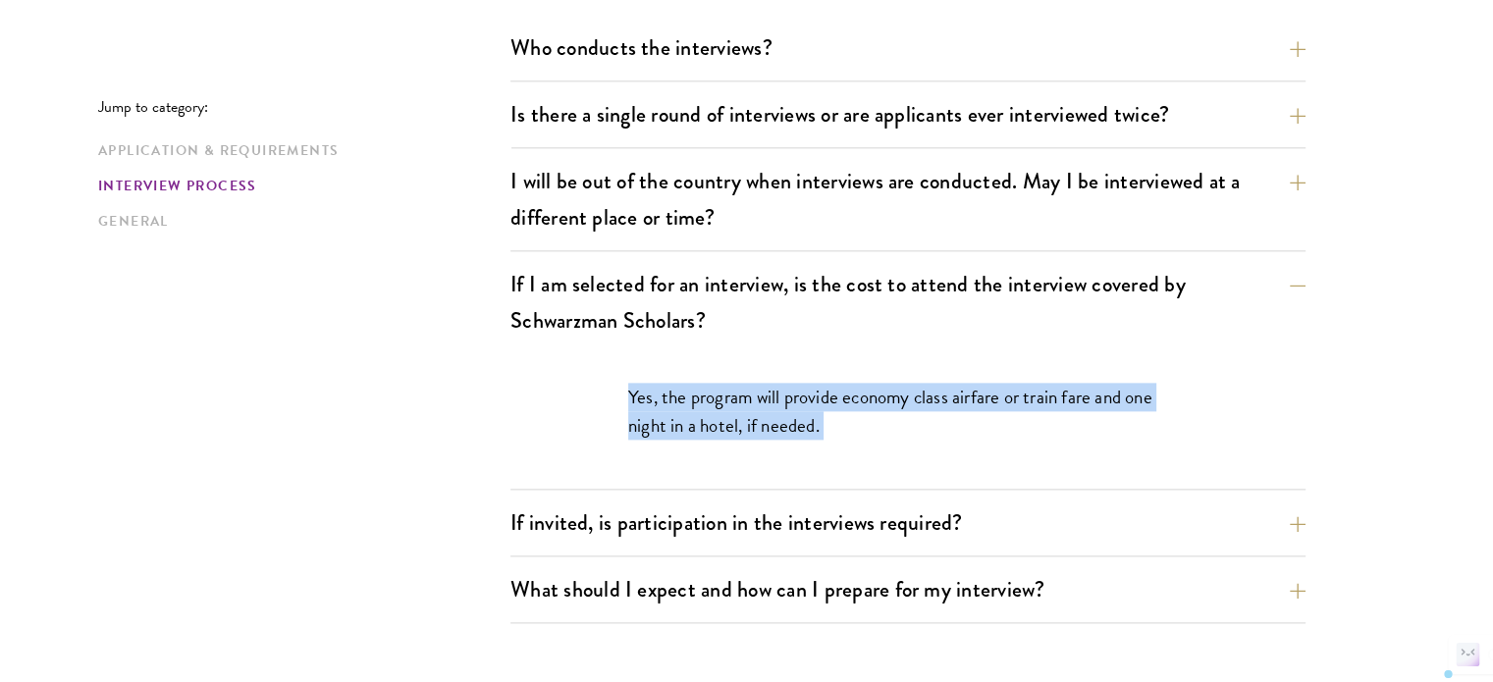
click at [750, 394] on p "Yes, the program will provide economy class airfare or train fare and one night…" at bounding box center [907, 411] width 559 height 57
drag, startPoint x: 750, startPoint y: 394, endPoint x: 751, endPoint y: 419, distance: 25.5
click at [751, 419] on p "Yes, the program will provide economy class airfare or train fare and one night…" at bounding box center [907, 411] width 559 height 57
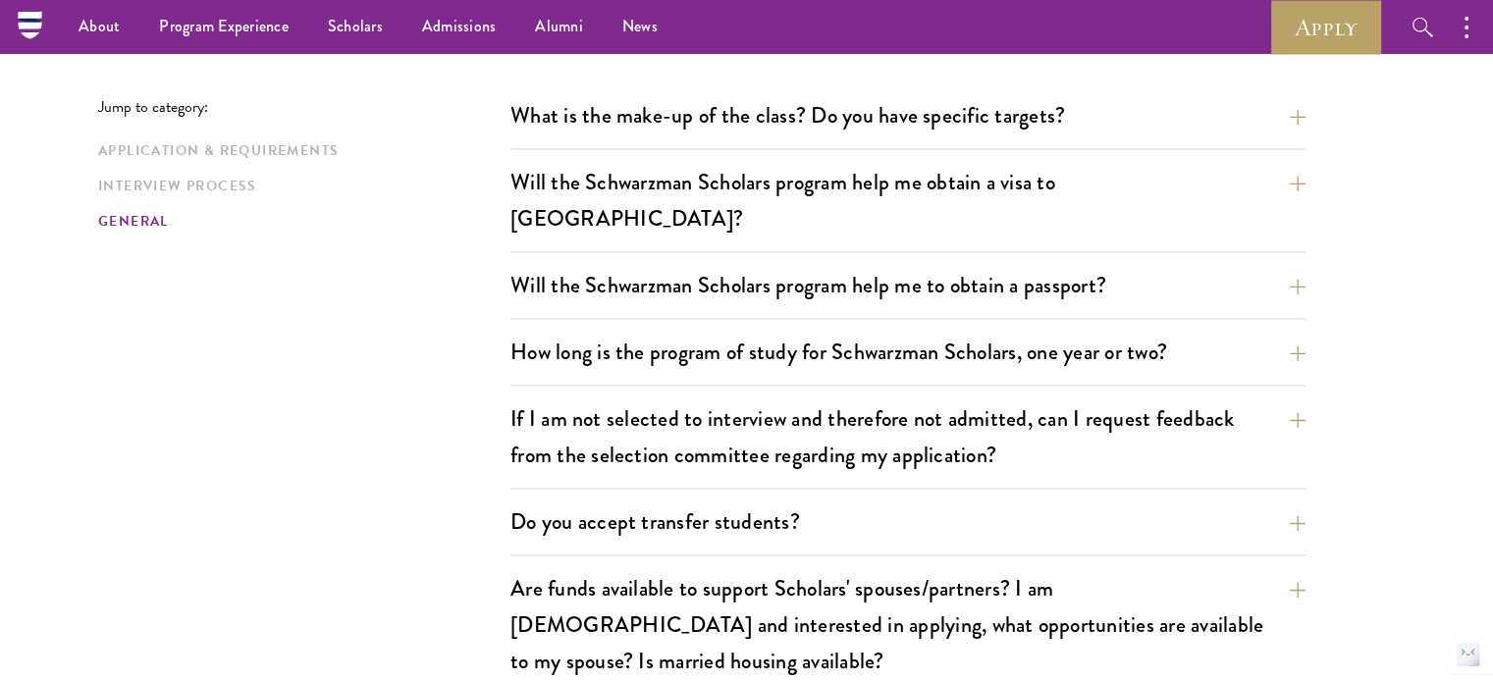
scroll to position [3025, 0]
click at [778, 179] on button "Will the Schwarzman Scholars program help me obtain a visa to China?" at bounding box center [922, 201] width 795 height 80
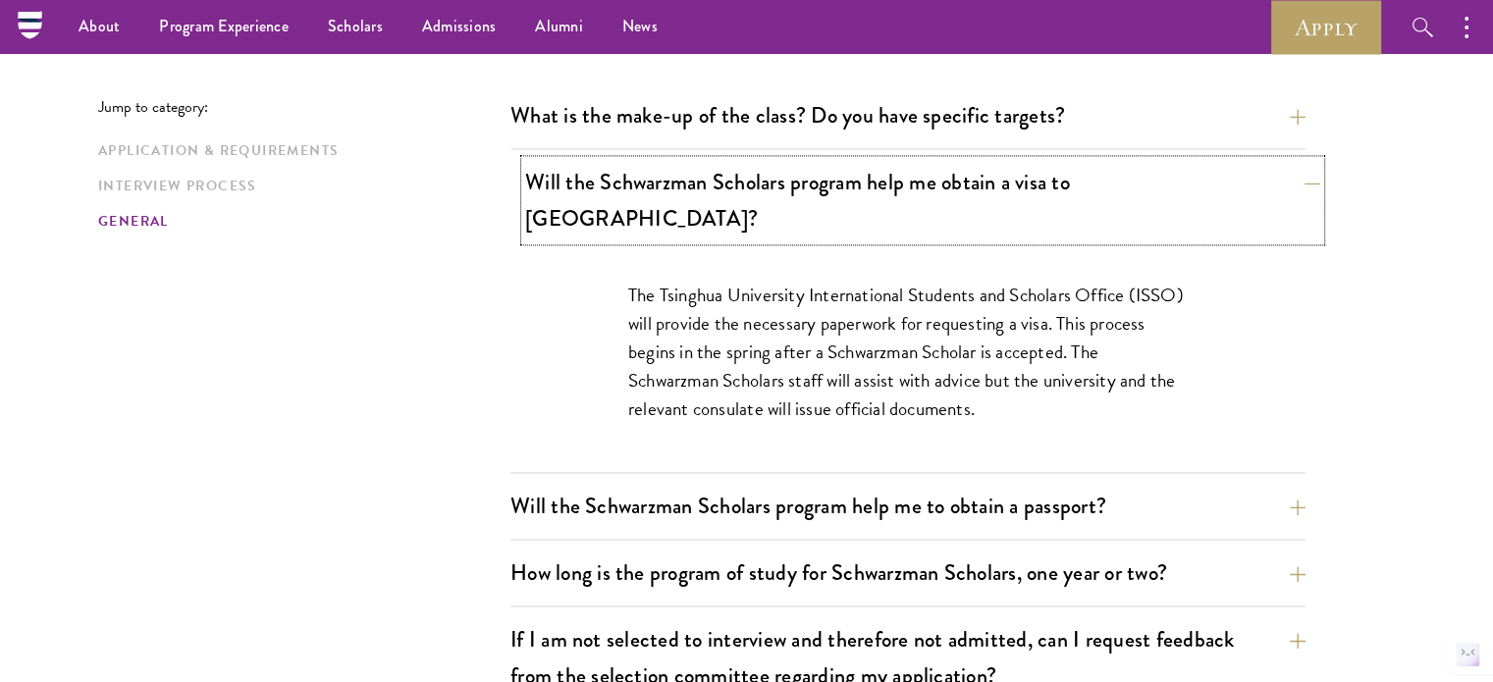
scroll to position [2890, 0]
click at [778, 179] on button "Will the Schwarzman Scholars program help me obtain a visa to China?" at bounding box center [922, 201] width 795 height 80
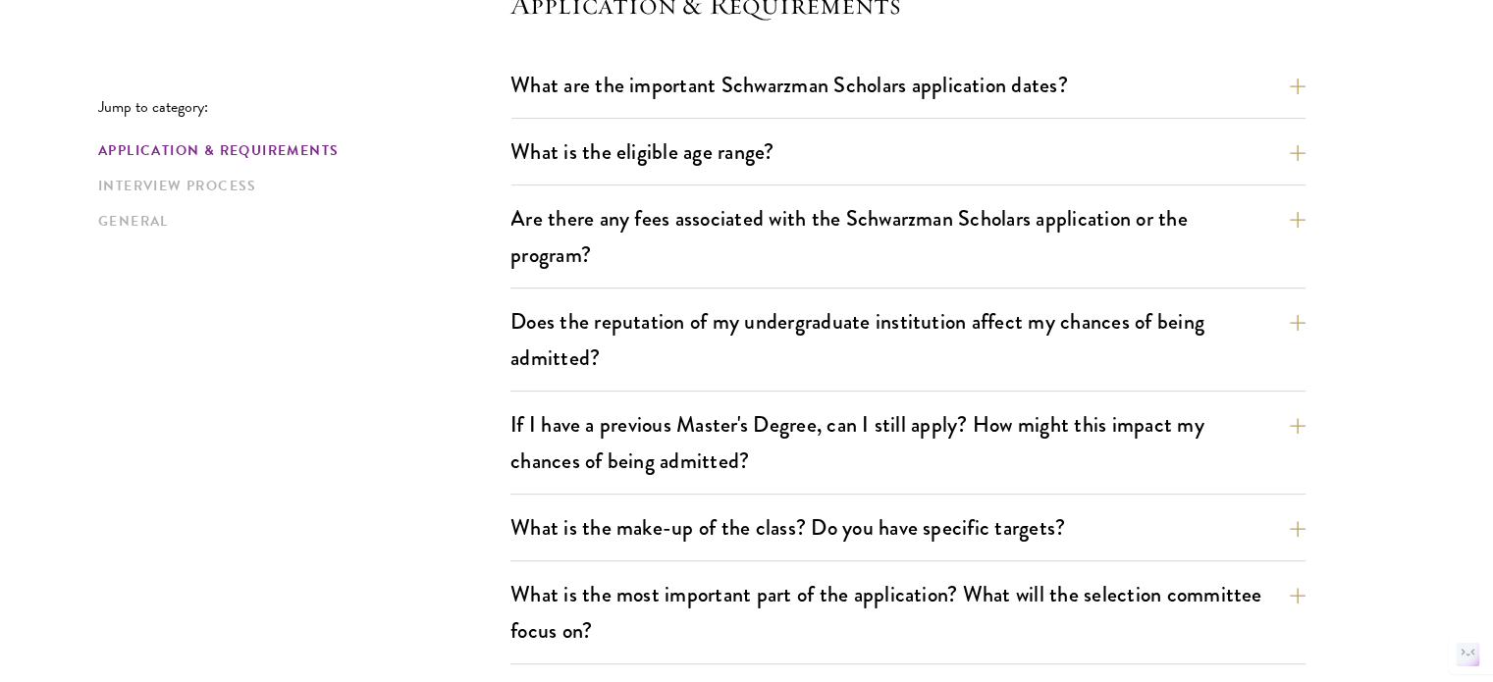
scroll to position [596, 0]
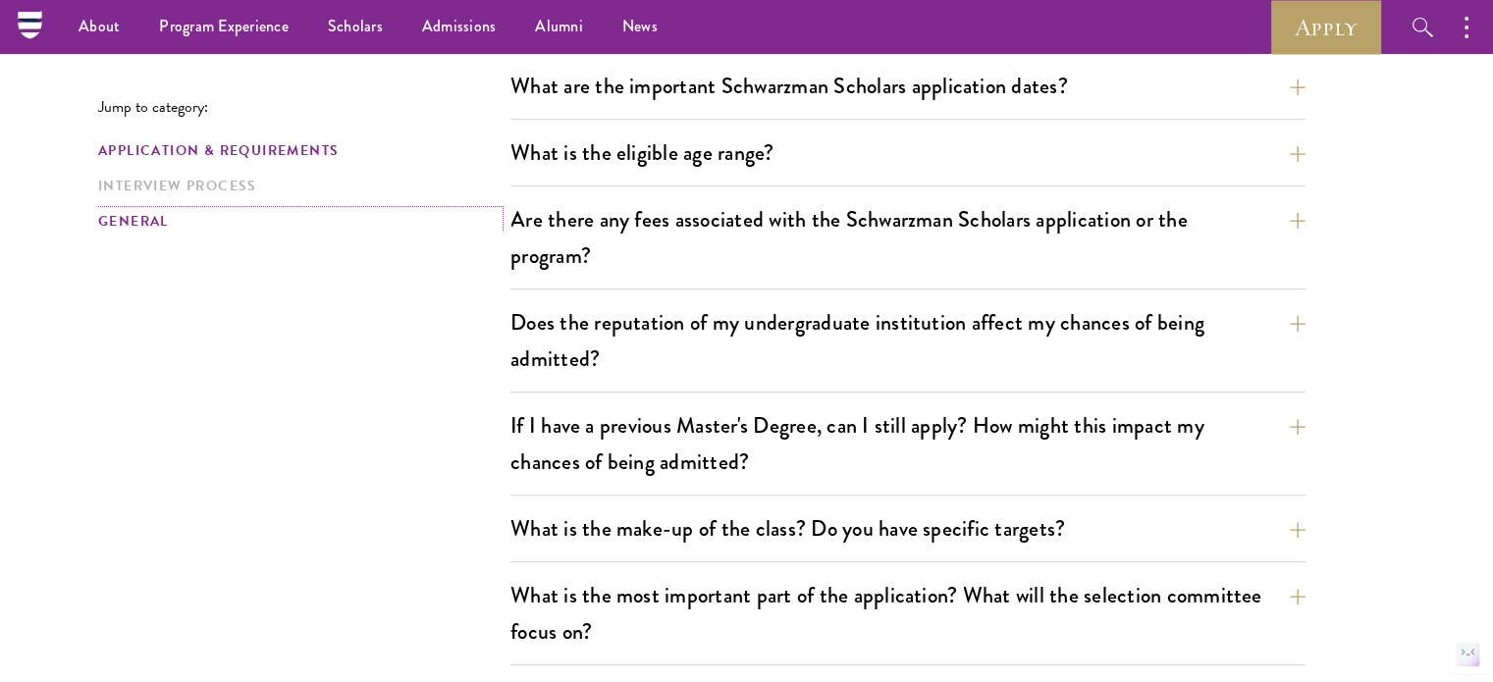
click at [169, 215] on link "General" at bounding box center [298, 221] width 400 height 21
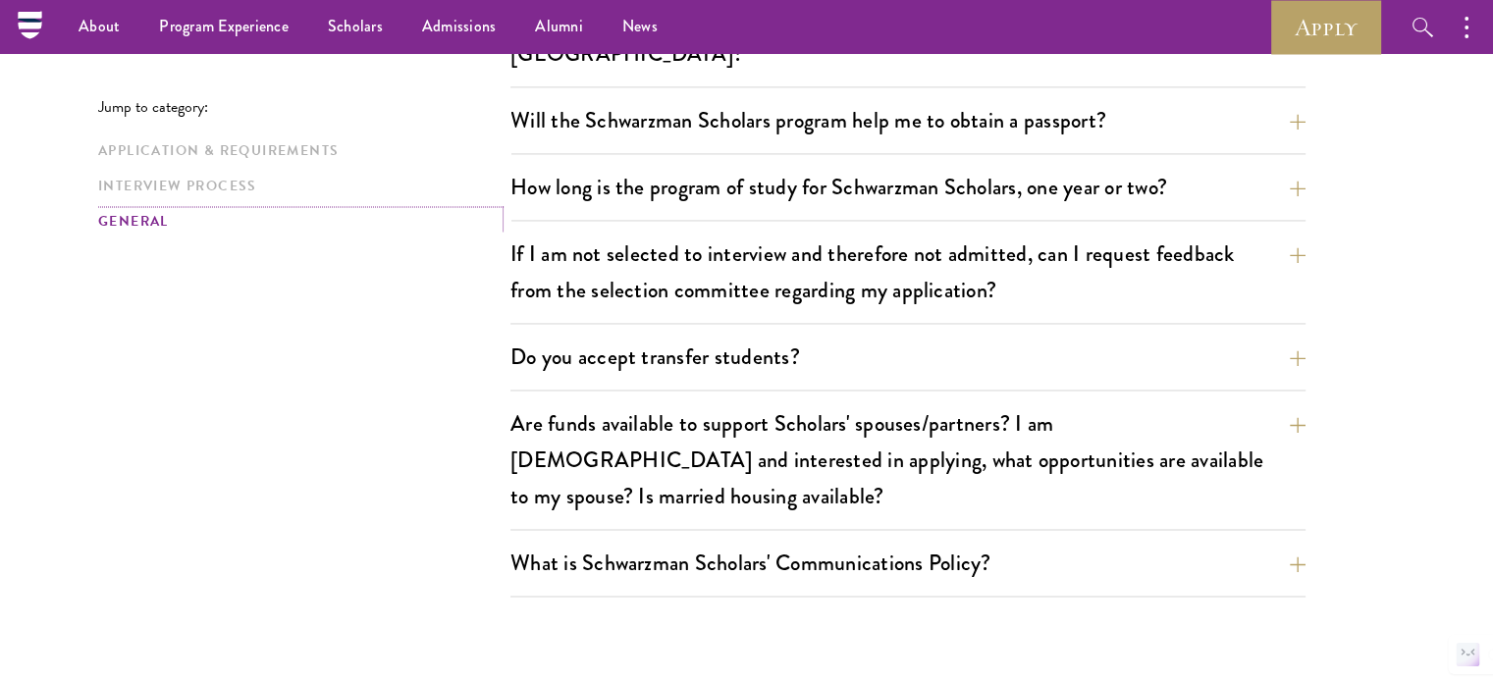
scroll to position [3055, 0]
click at [645, 336] on button "Do you accept transfer students?" at bounding box center [922, 358] width 795 height 44
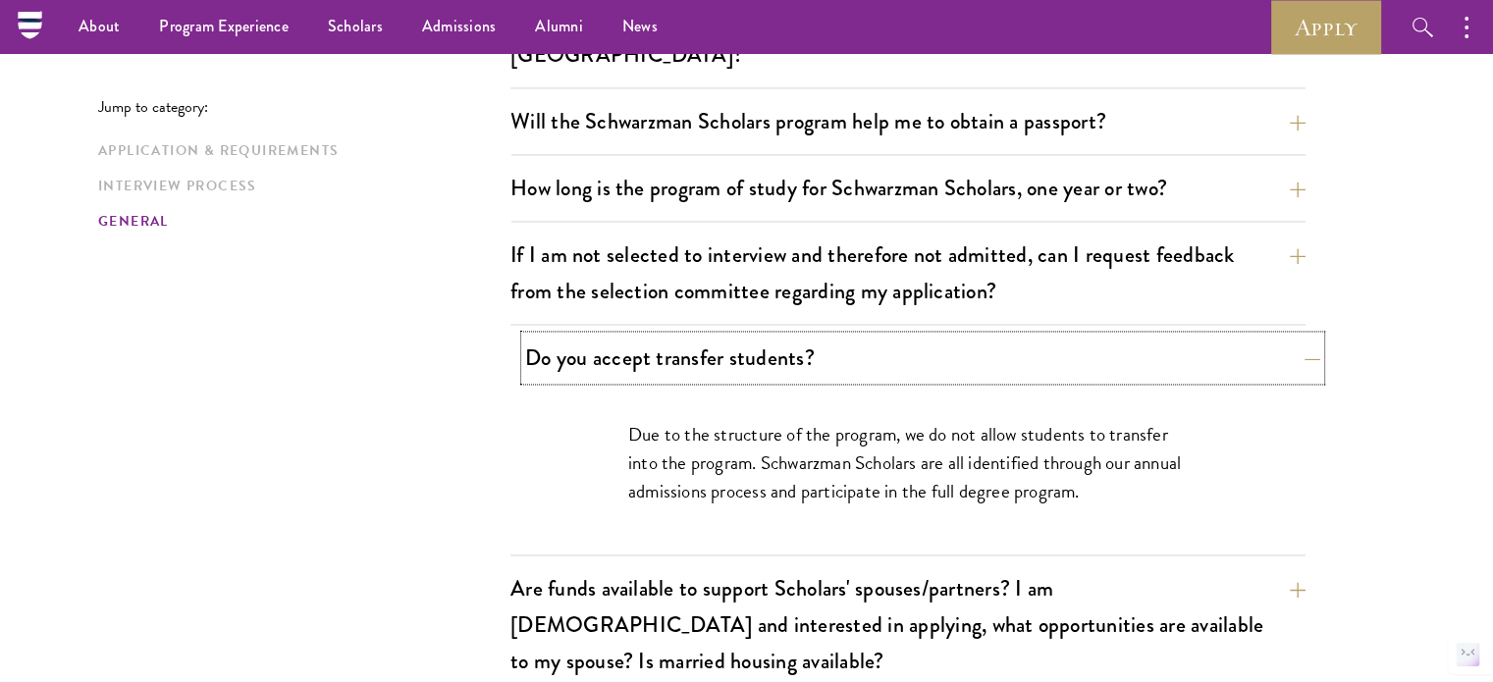
click at [645, 336] on button "Do you accept transfer students?" at bounding box center [922, 358] width 795 height 44
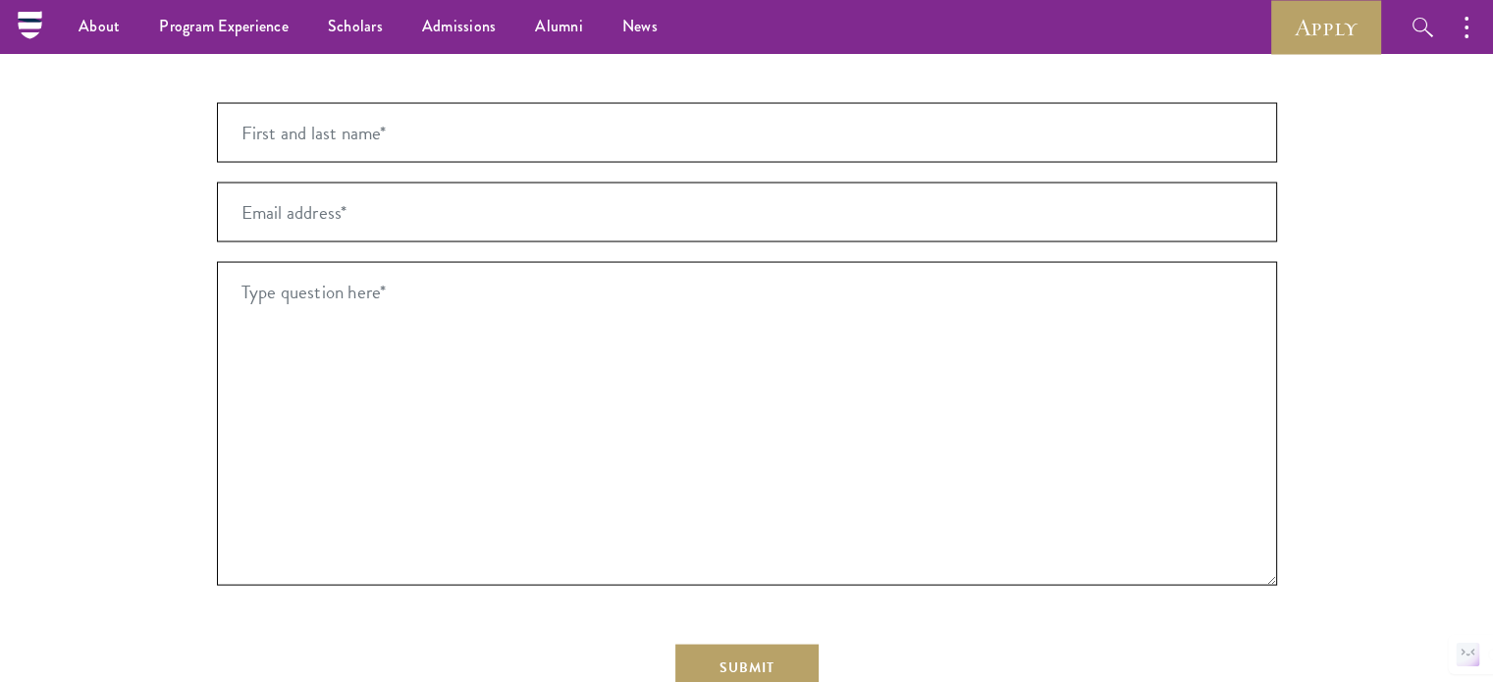
scroll to position [3545, 0]
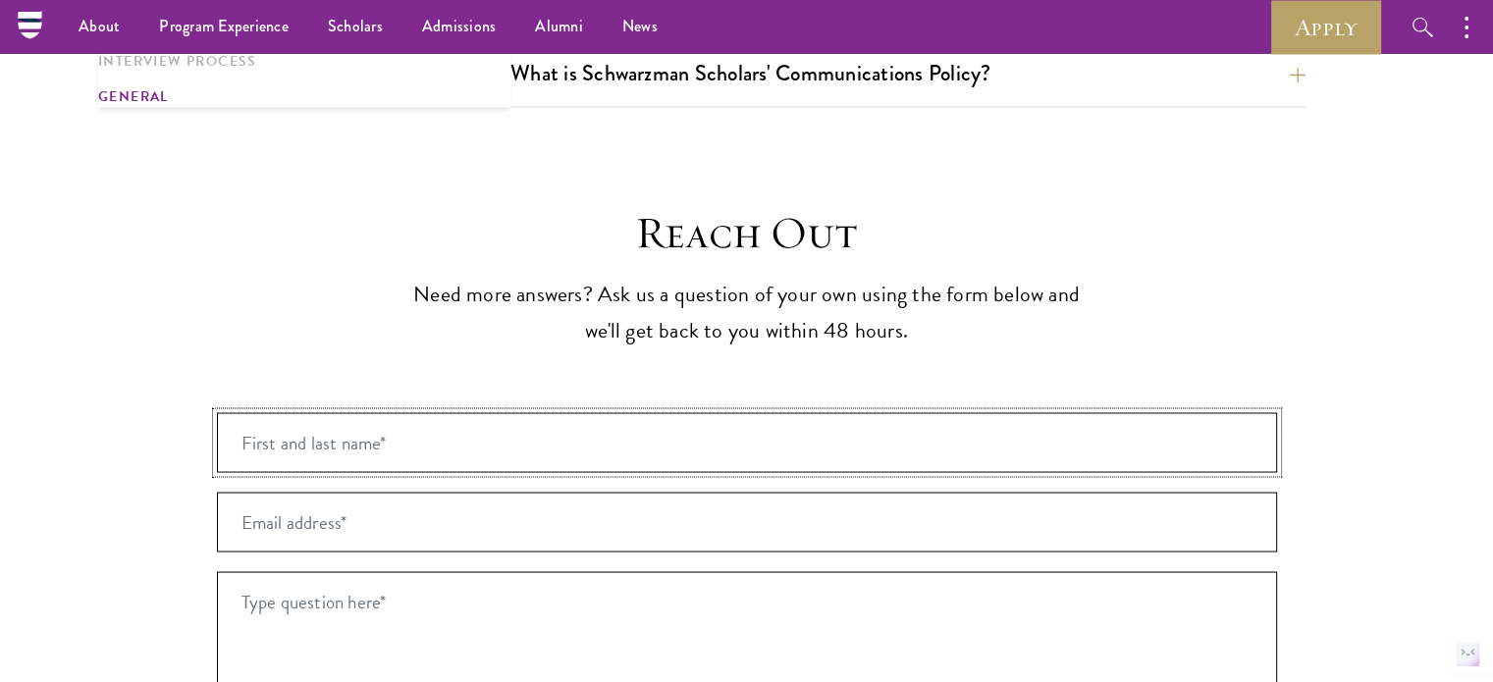
click at [433, 412] on input "First and last name* *" at bounding box center [747, 442] width 1060 height 60
type input "Pritesh Dahiphale"
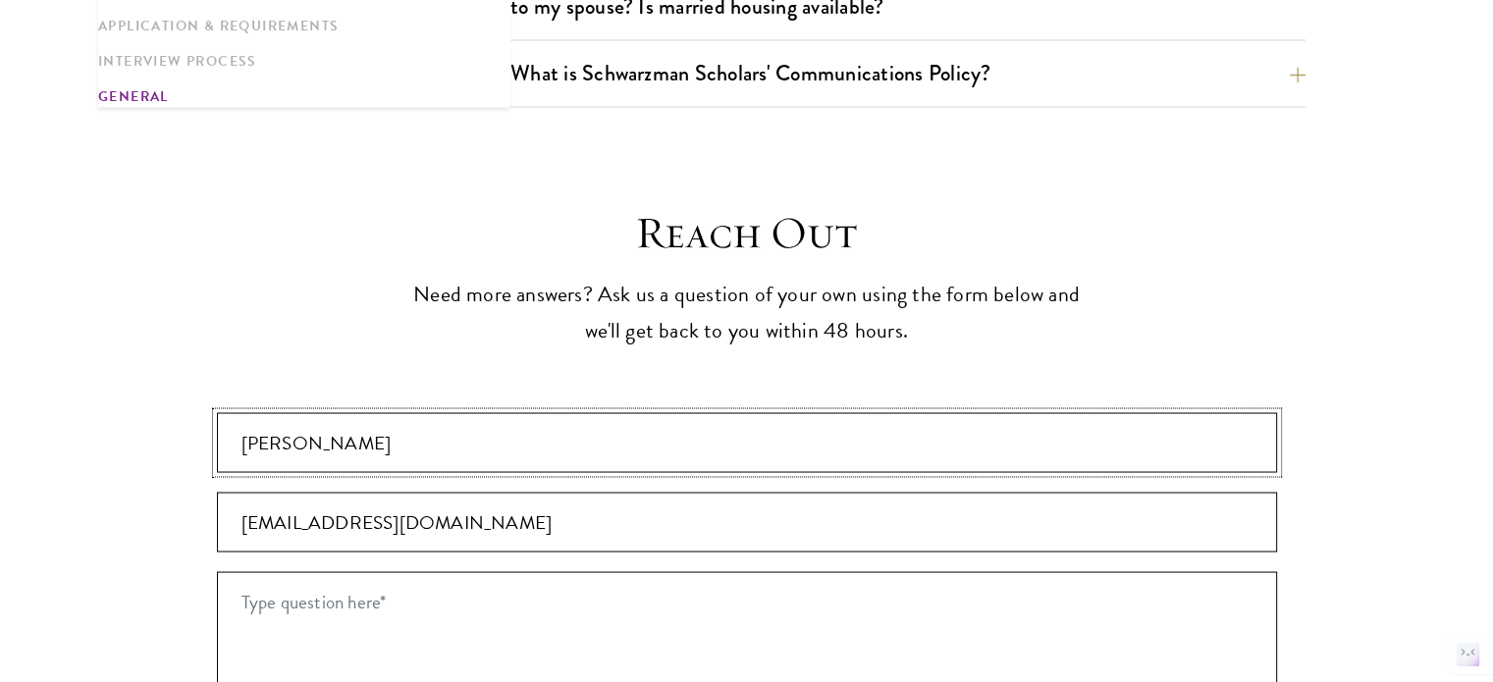
scroll to position [3737, 0]
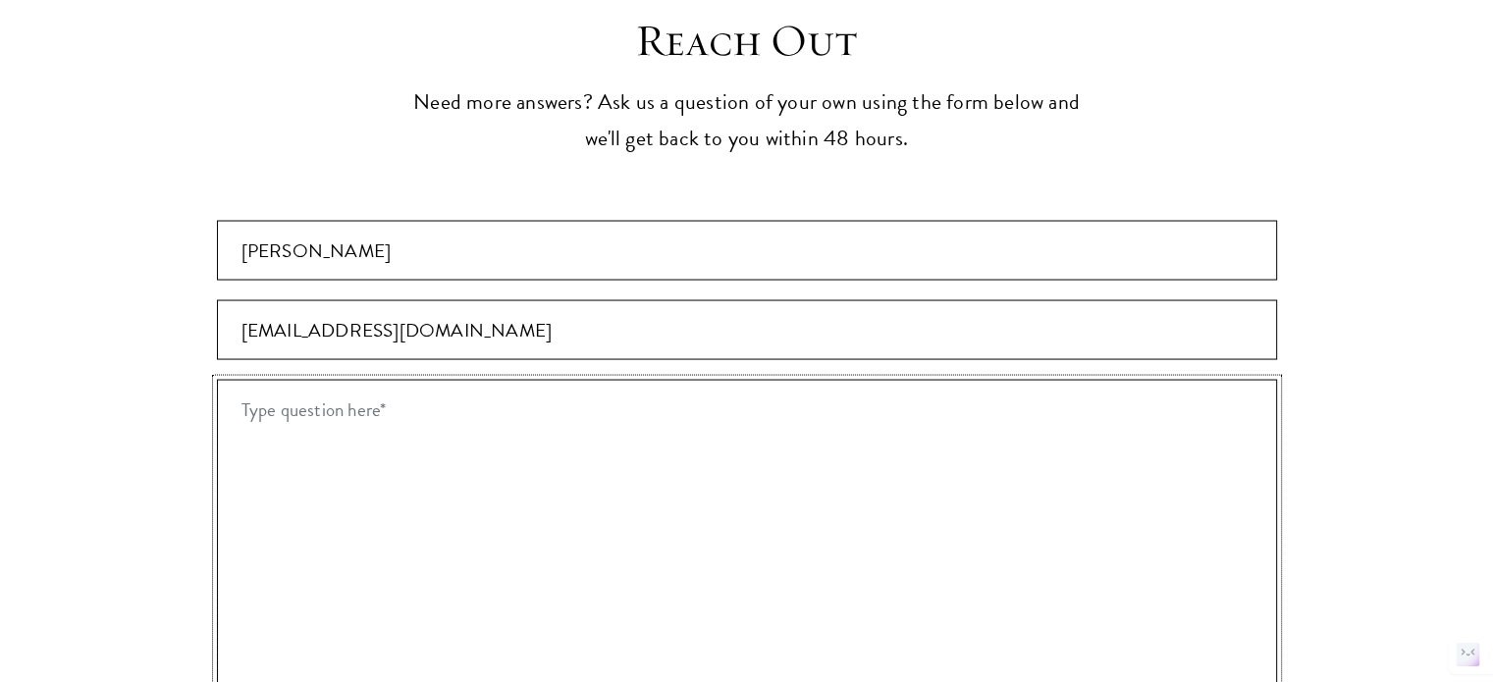
click at [492, 510] on textarea "Type question here* *" at bounding box center [747, 542] width 1060 height 324
click at [386, 300] on input "priteshdahiphale123@gmail.com" at bounding box center [747, 330] width 1060 height 60
type input "[EMAIL_ADDRESS][DOMAIN_NAME]"
click at [366, 380] on textarea "Type question here* *" at bounding box center [747, 542] width 1060 height 324
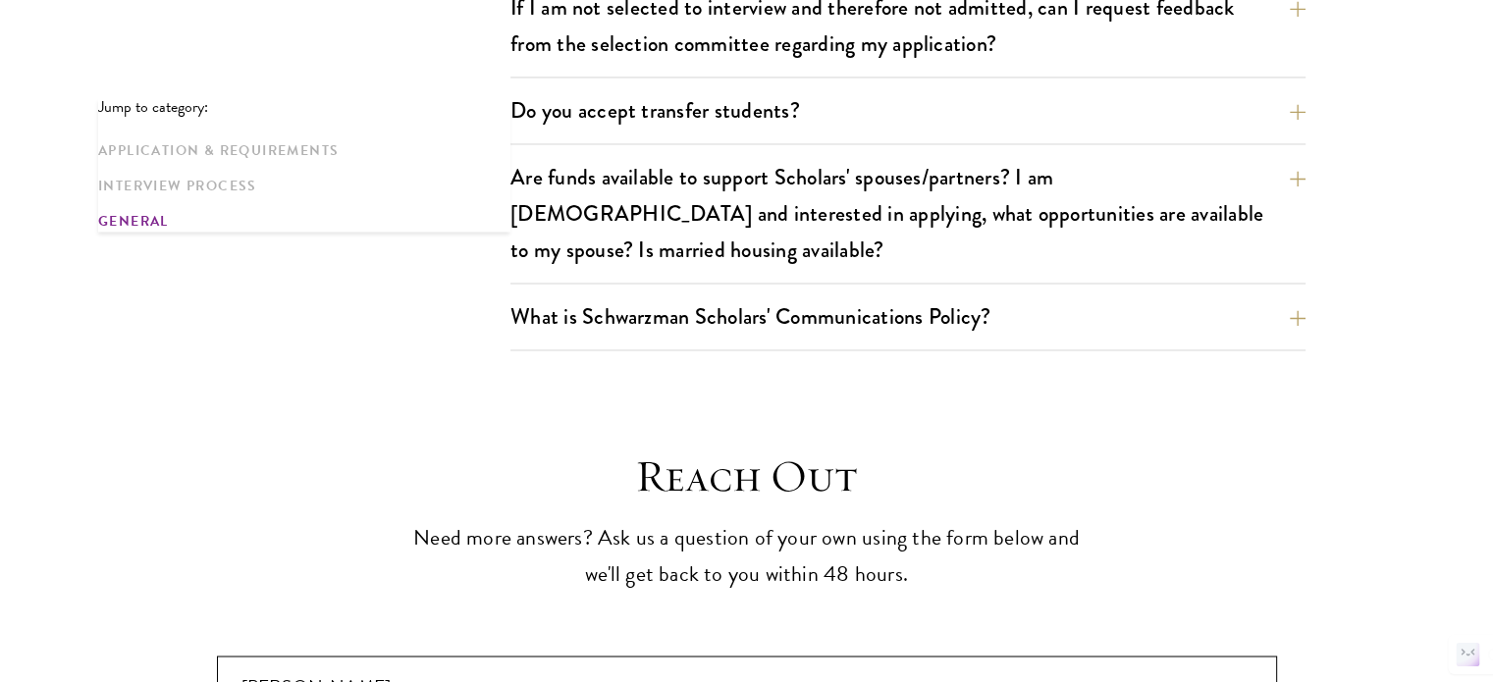
scroll to position [3655, 0]
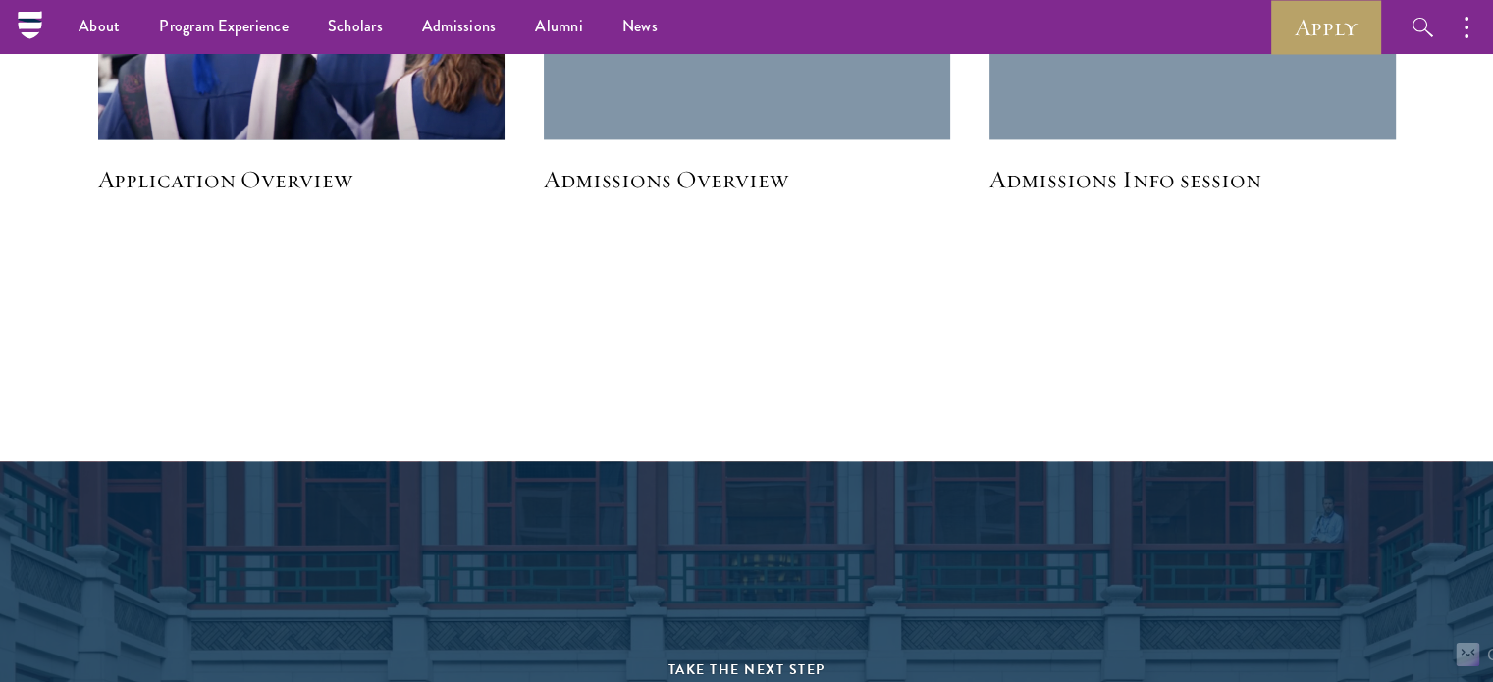
scroll to position [3007, 0]
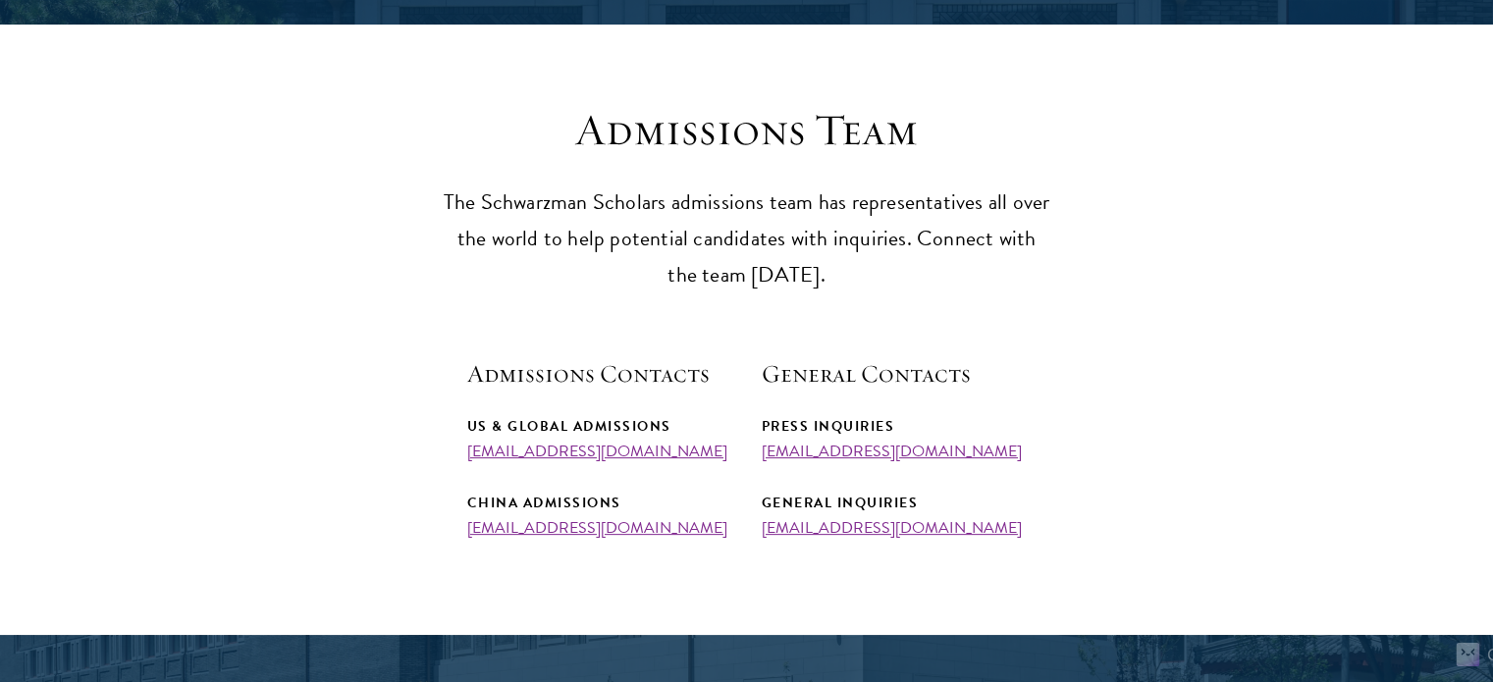
scroll to position [643, 0]
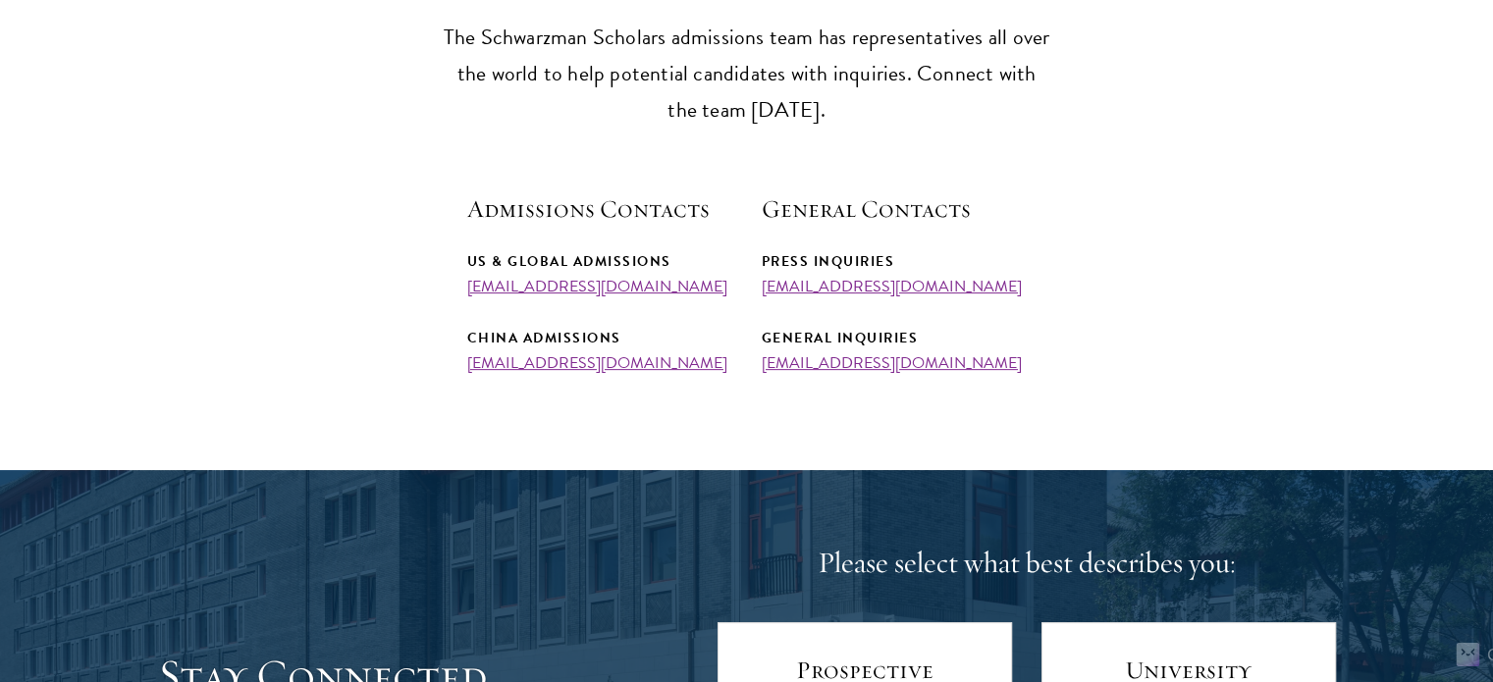
click at [299, 250] on section "Admissions Team The Schwarzman Scholars admissions team has representatives all…" at bounding box center [746, 155] width 1493 height 434
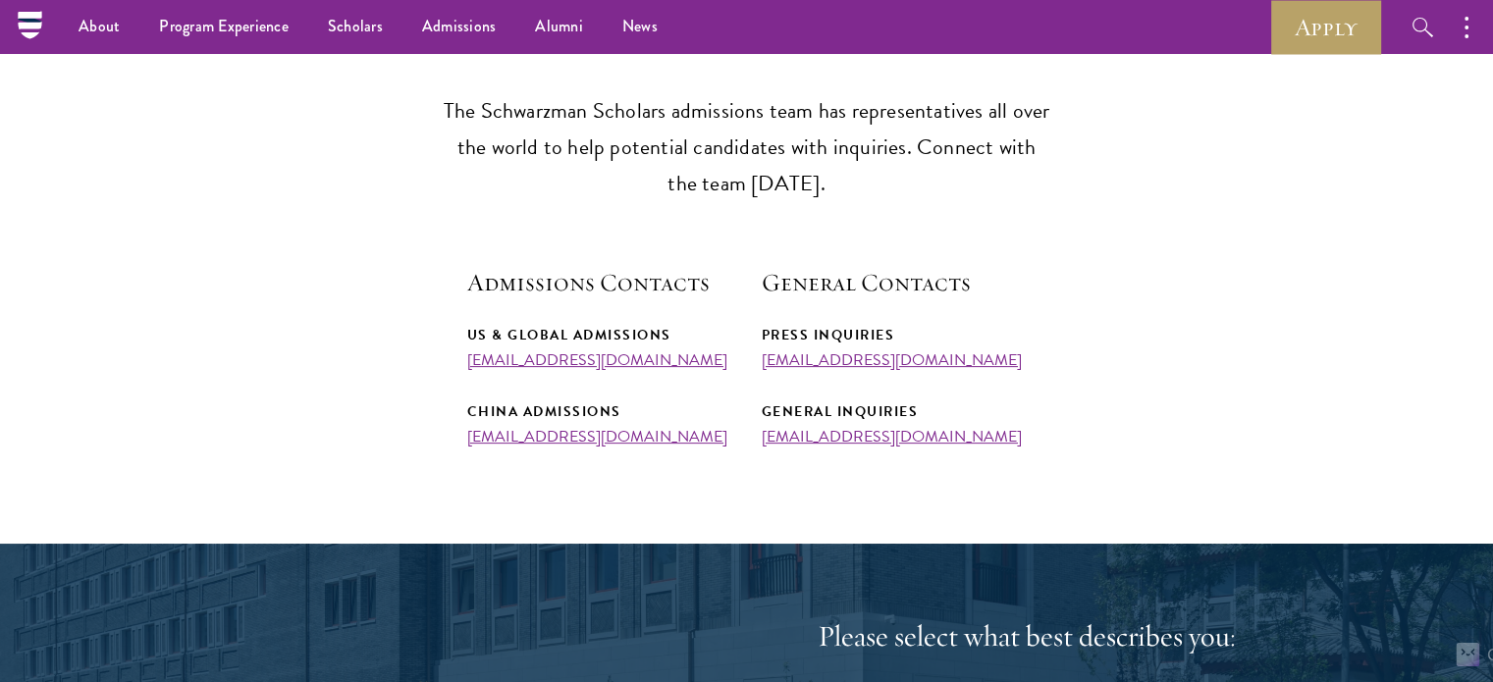
scroll to position [487, 0]
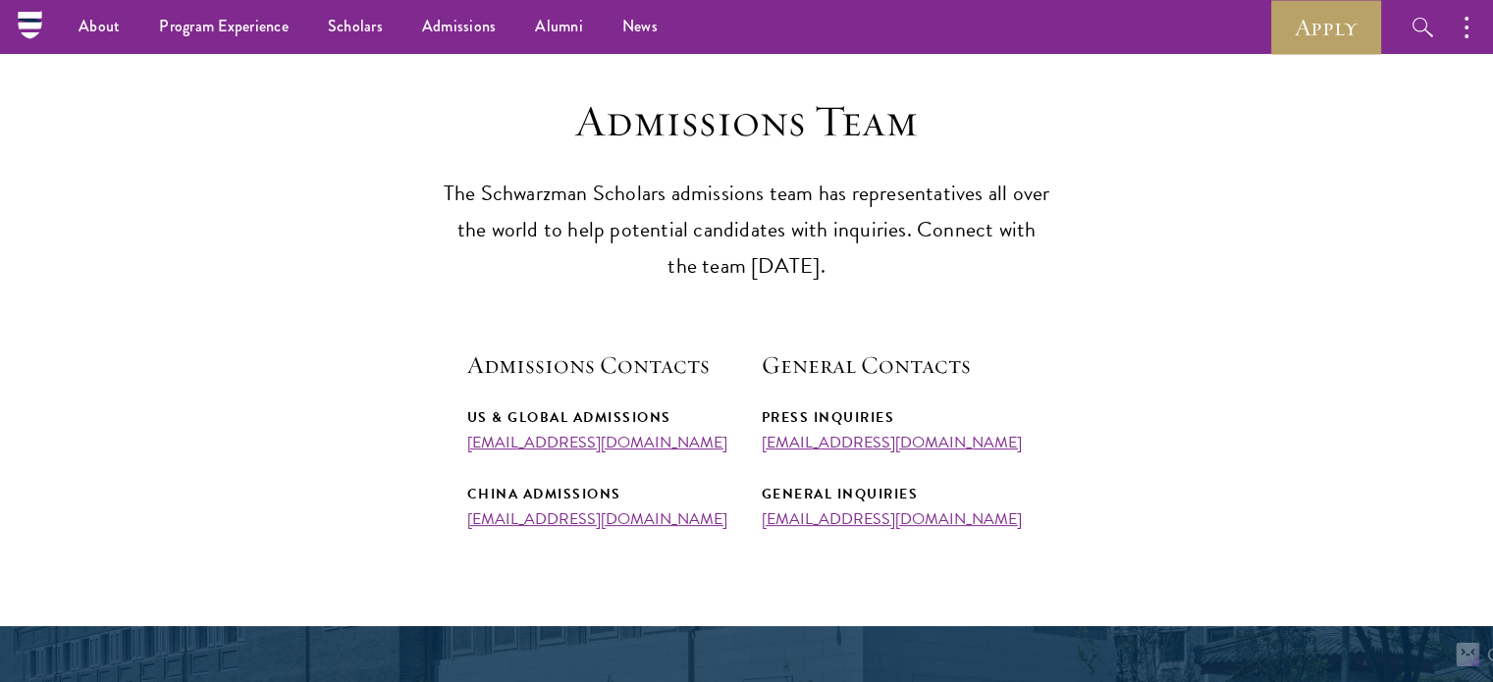
click at [601, 223] on p "The Schwarzman Scholars admissions team has representatives all over the world …" at bounding box center [747, 230] width 609 height 109
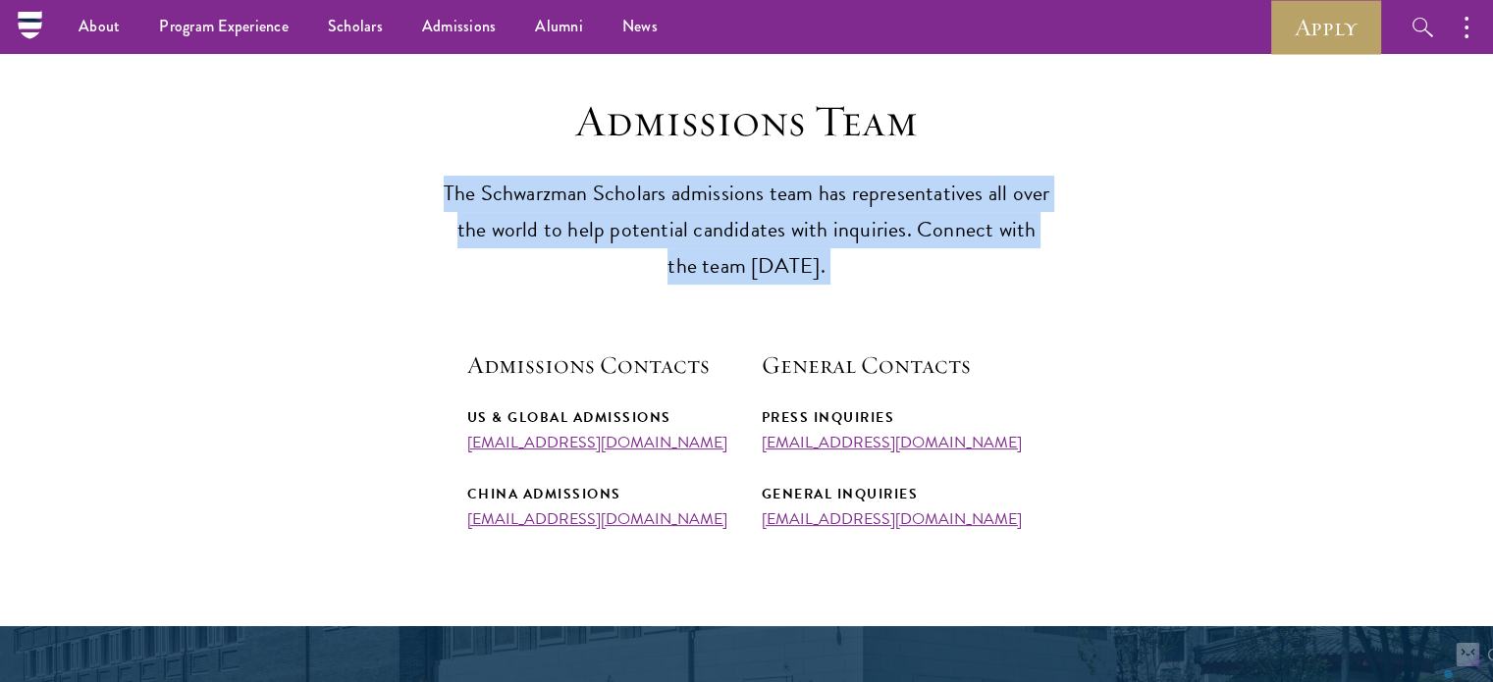
click at [601, 223] on p "The Schwarzman Scholars admissions team has representatives all over the world …" at bounding box center [747, 230] width 609 height 109
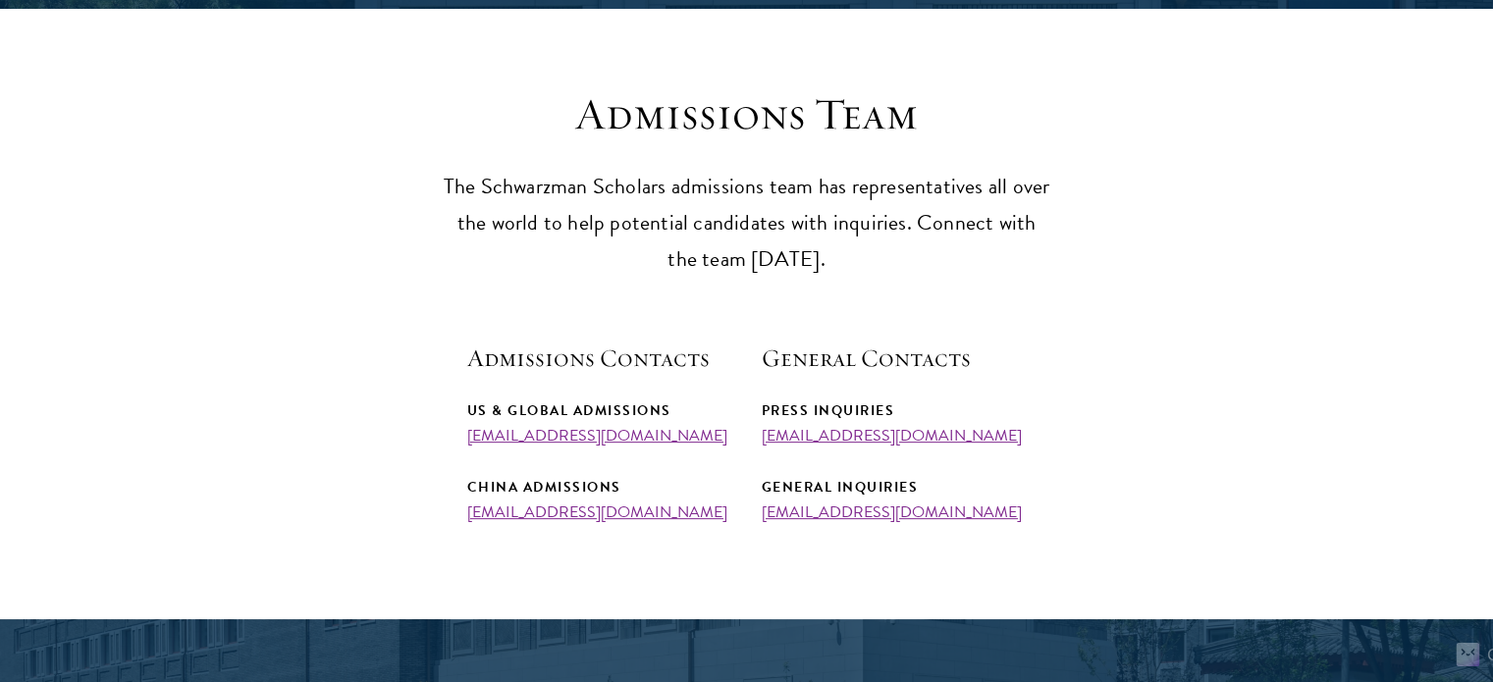
scroll to position [525, 0]
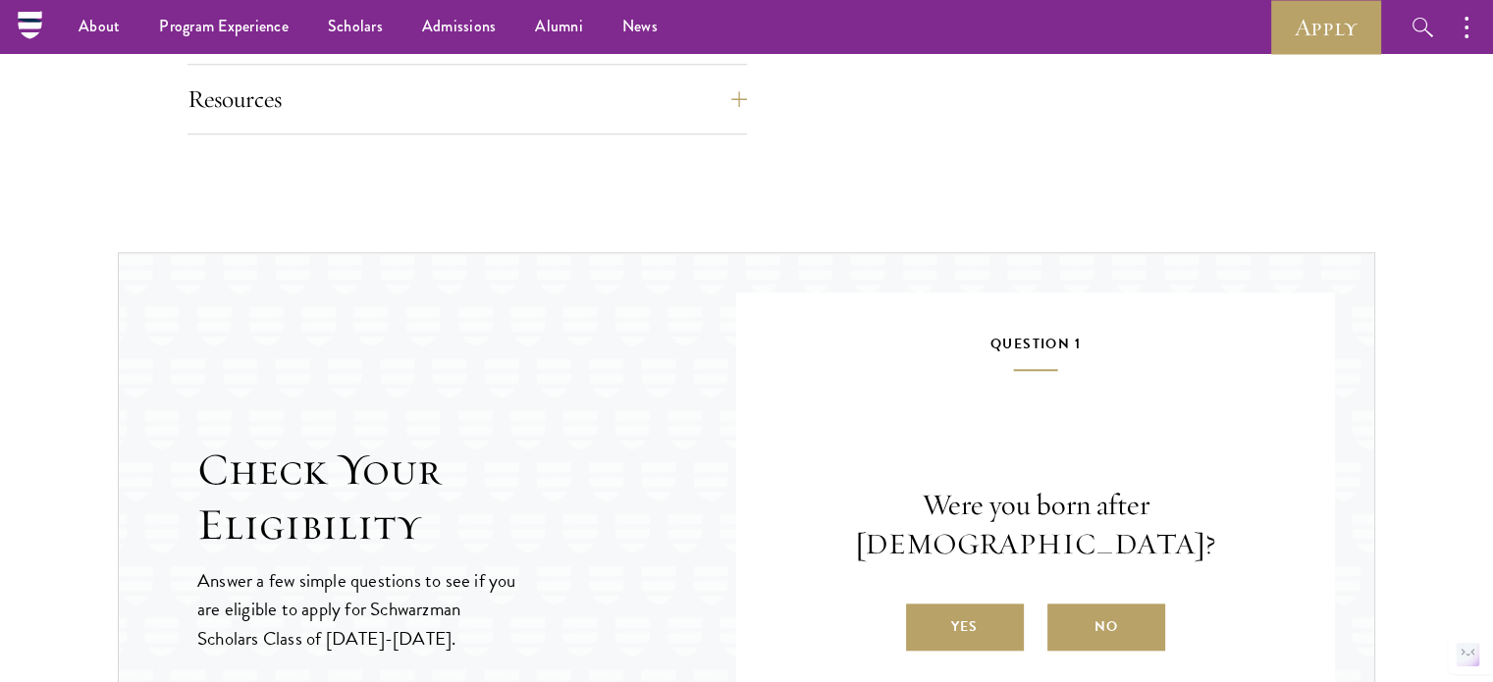
scroll to position [1809, 0]
